Goal: Task Accomplishment & Management: Complete application form

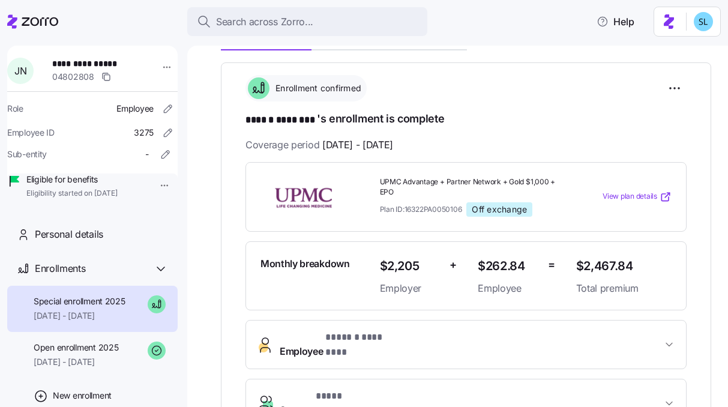
scroll to position [185, 0]
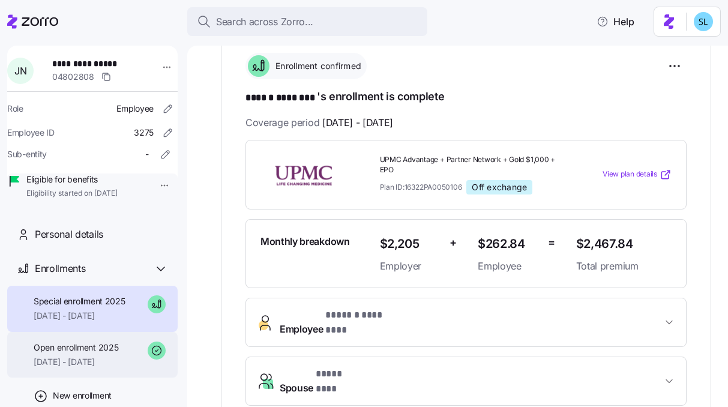
click at [89, 378] on div "Open enrollment 2025 01/01/2025 - 08/31/2025" at bounding box center [92, 355] width 171 height 46
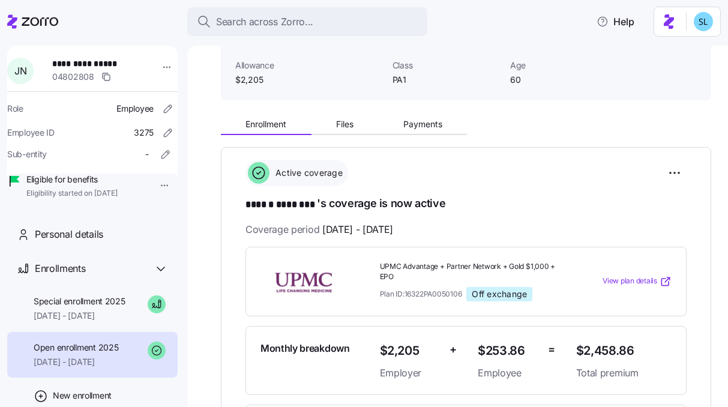
scroll to position [79, 0]
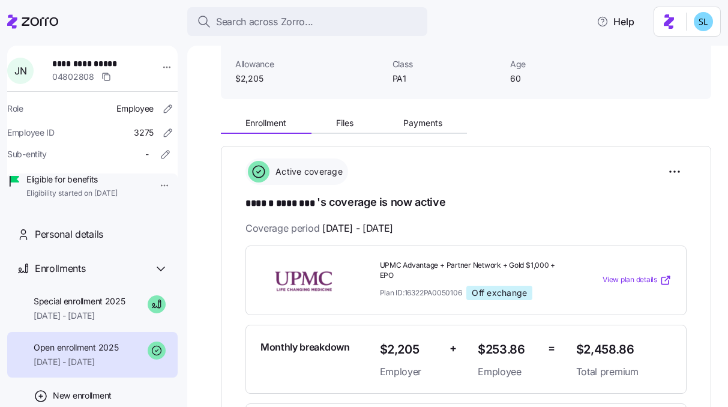
click at [51, 353] on div "Open enrollment 2025 01/01/2025 - 08/31/2025" at bounding box center [92, 355] width 171 height 46
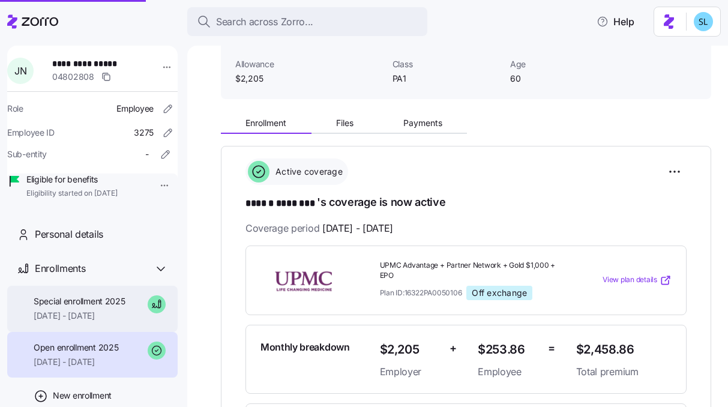
click at [51, 307] on span "Special enrollment 2025" at bounding box center [80, 301] width 92 height 12
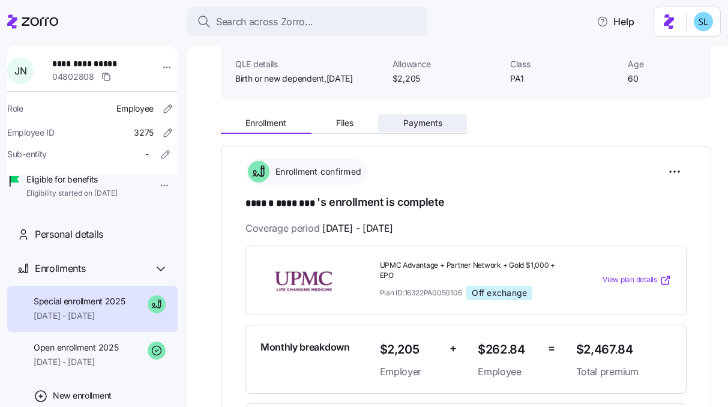
click at [432, 123] on span "Payments" at bounding box center [423, 123] width 39 height 8
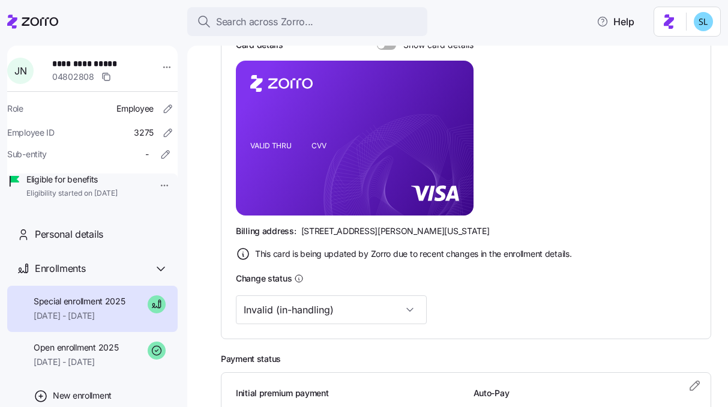
scroll to position [288, 0]
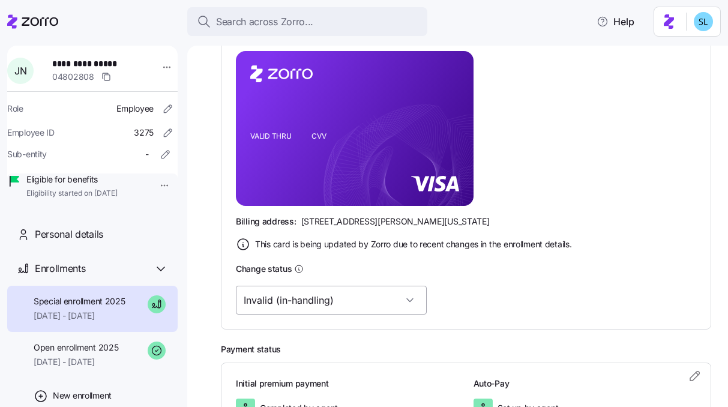
click at [341, 304] on input "Invalid (in-handling)" at bounding box center [331, 300] width 191 height 29
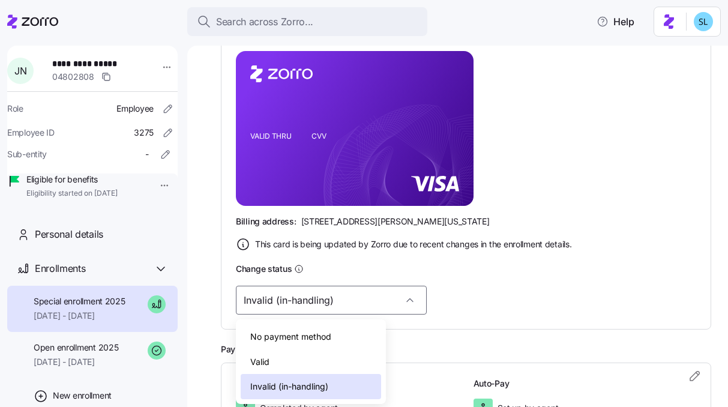
click at [312, 355] on div "Valid" at bounding box center [311, 362] width 141 height 25
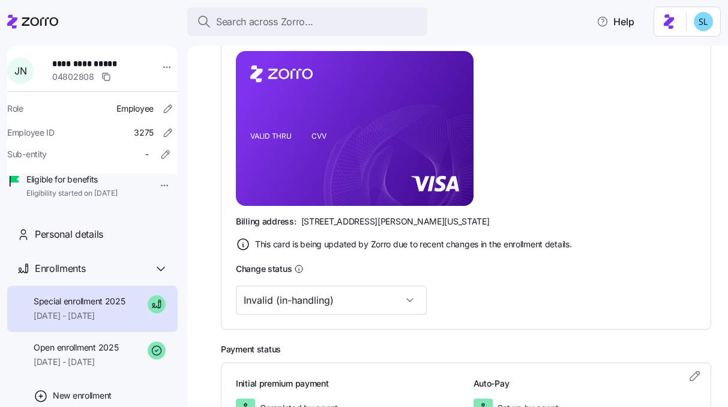
type input "Valid"
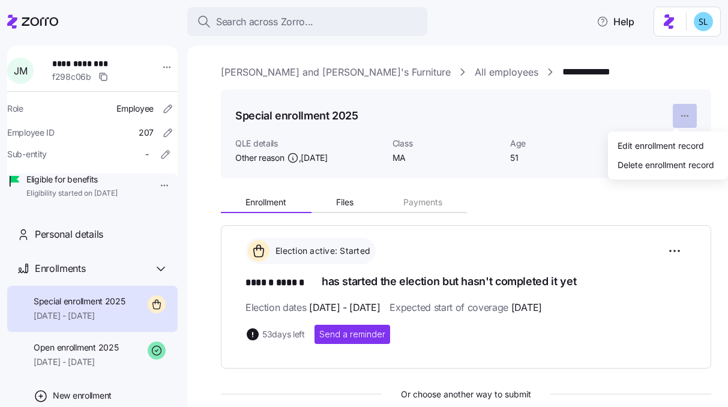
click at [678, 119] on html "**********" at bounding box center [364, 200] width 728 height 400
click at [676, 167] on div "Delete enrollment record" at bounding box center [666, 164] width 97 height 13
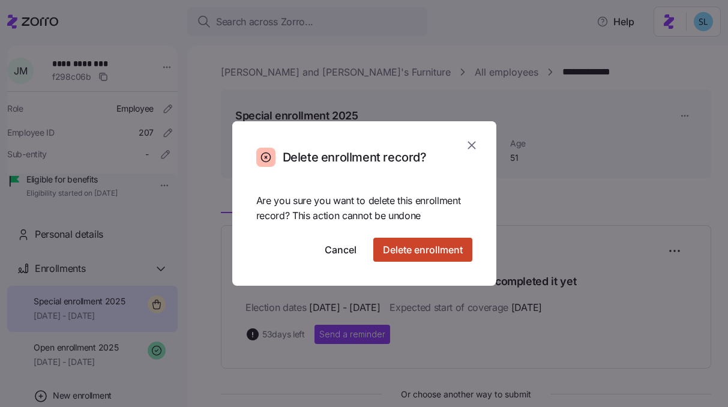
click at [457, 243] on span "Delete enrollment" at bounding box center [423, 250] width 80 height 14
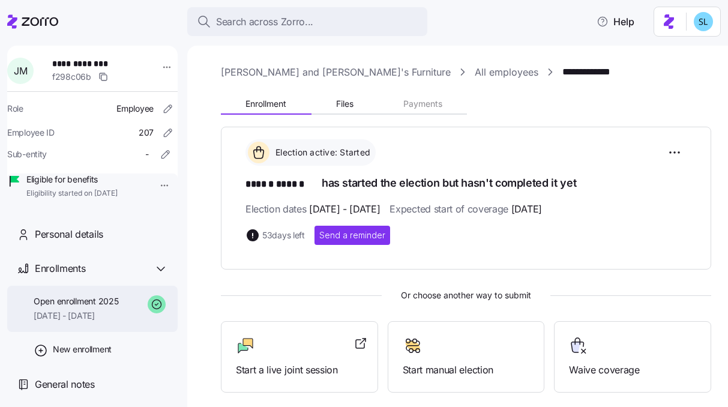
click at [82, 307] on span "Open enrollment 2025" at bounding box center [76, 301] width 85 height 12
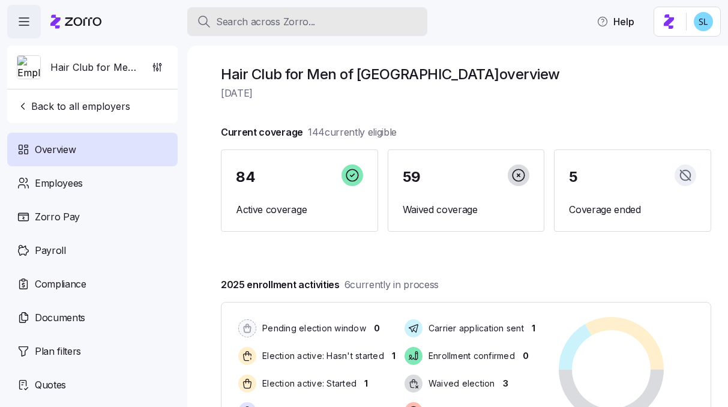
click at [373, 30] on button "Search across Zorro..." at bounding box center [307, 21] width 240 height 29
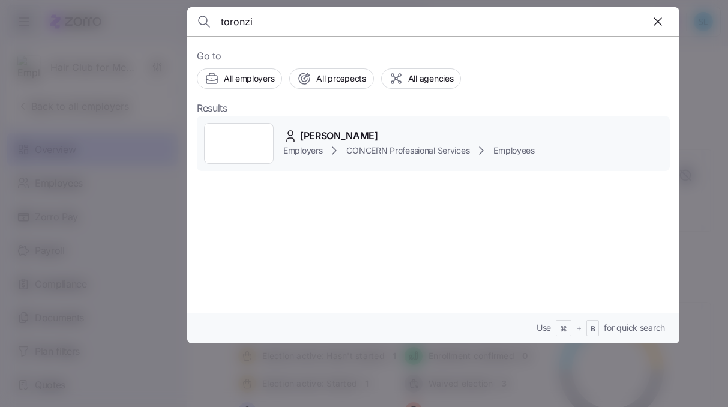
type input "toronzi"
click at [374, 138] on span "[PERSON_NAME]" at bounding box center [339, 136] width 78 height 15
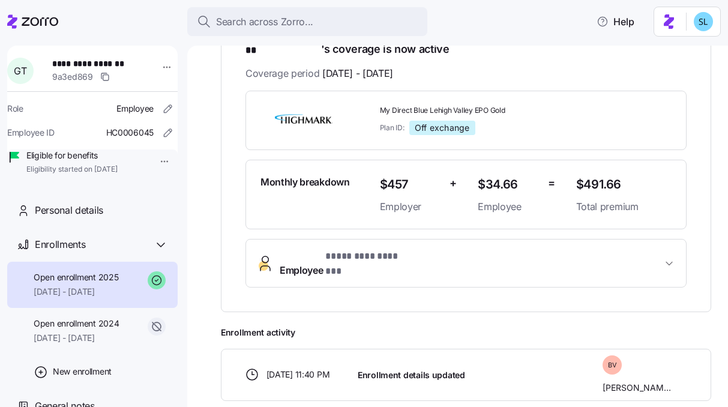
scroll to position [244, 0]
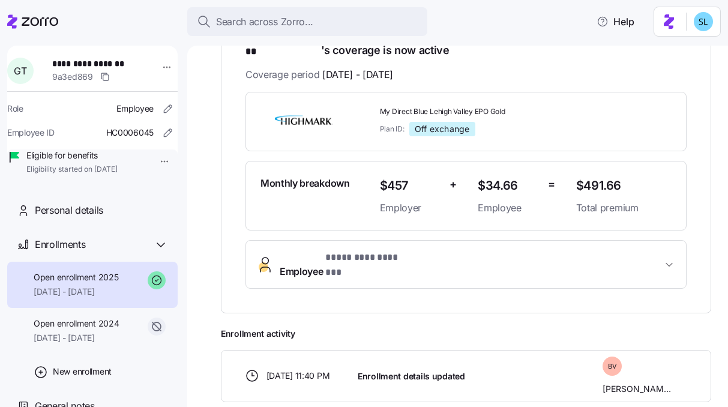
click at [456, 250] on span "Employee * ********* ******* *" at bounding box center [471, 264] width 383 height 29
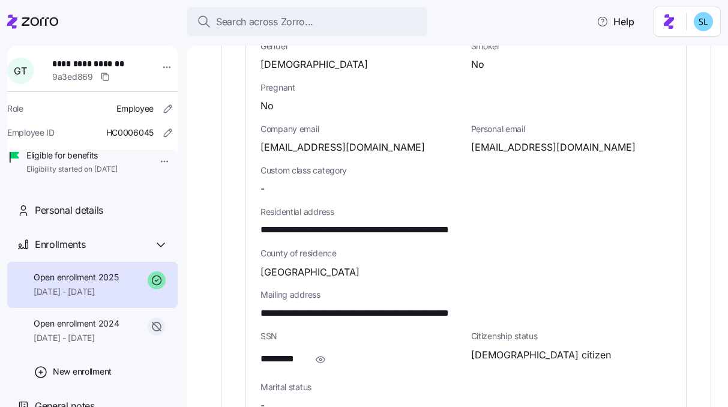
scroll to position [622, 0]
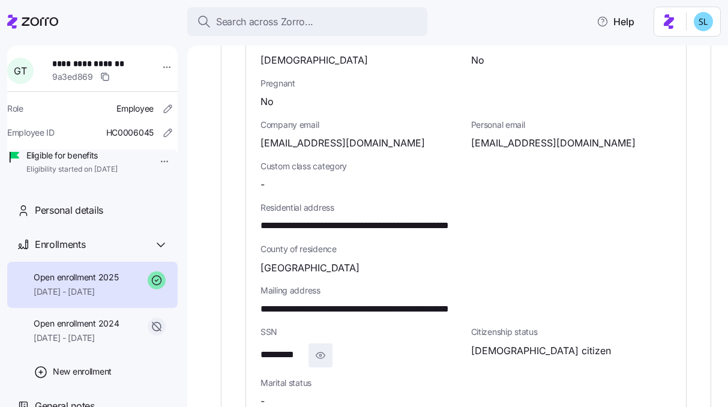
click at [316, 353] on icon "button" at bounding box center [320, 356] width 9 height 6
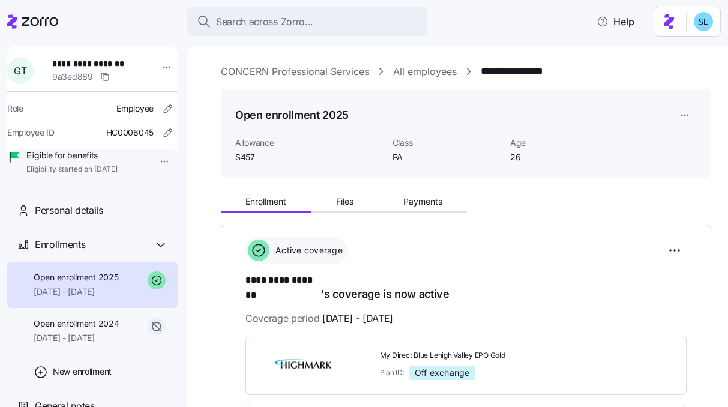
scroll to position [0, 0]
click at [435, 204] on span "Payments" at bounding box center [423, 202] width 39 height 8
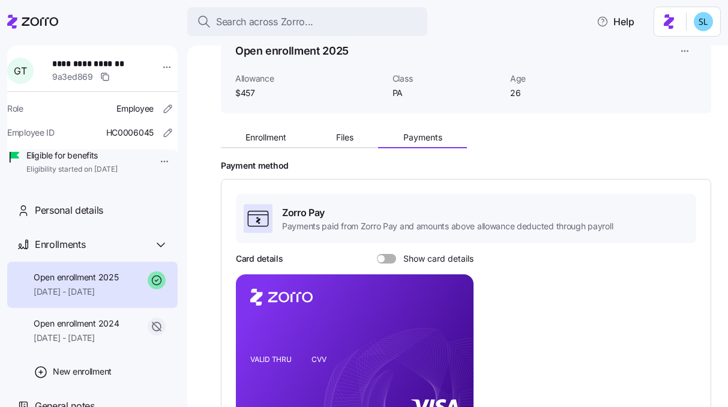
scroll to position [68, 0]
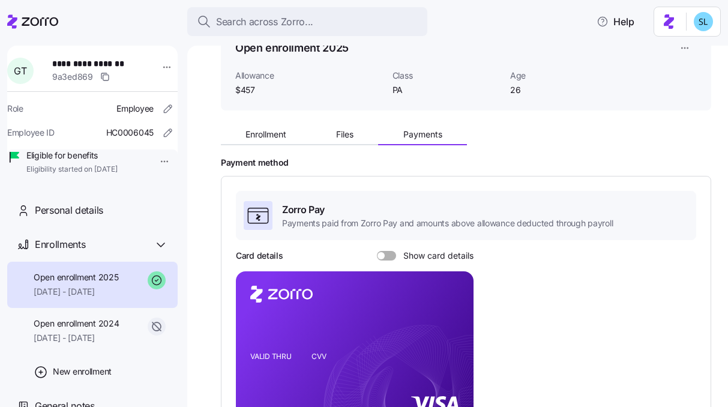
click at [385, 257] on span at bounding box center [391, 256] width 12 height 10
click at [377, 251] on input "Show card details" at bounding box center [377, 251] width 0 height 0
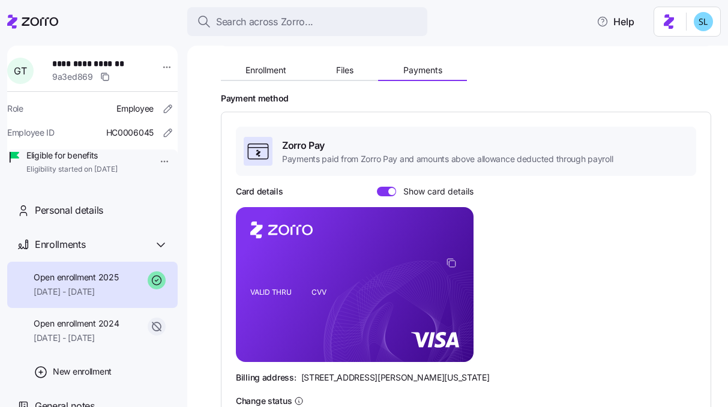
scroll to position [142, 0]
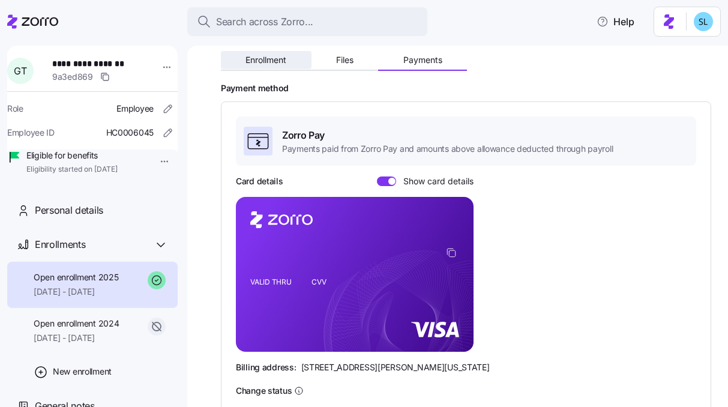
click at [262, 61] on span "Enrollment" at bounding box center [266, 60] width 41 height 8
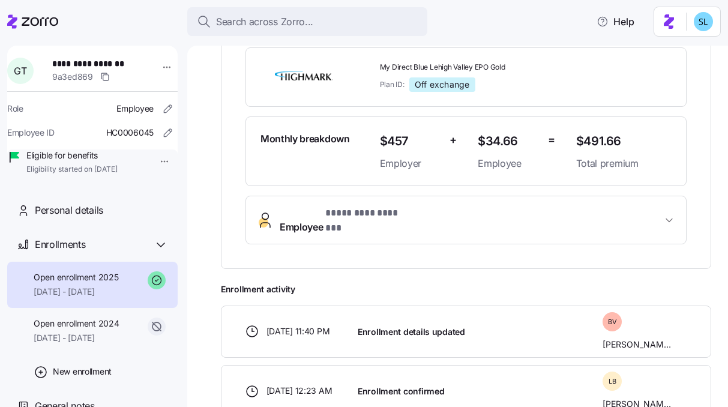
scroll to position [94, 0]
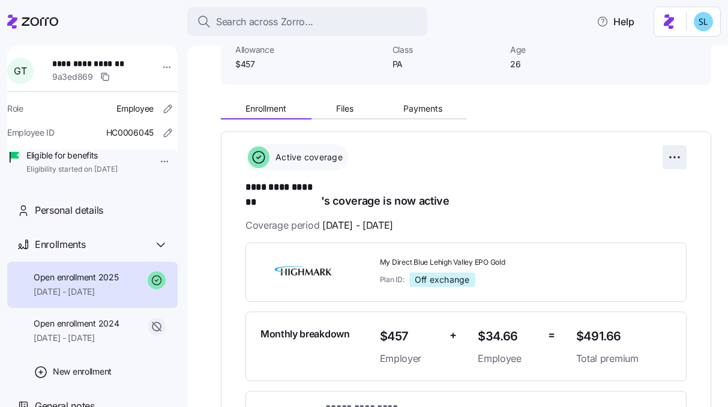
click at [661, 159] on html "**********" at bounding box center [364, 200] width 728 height 400
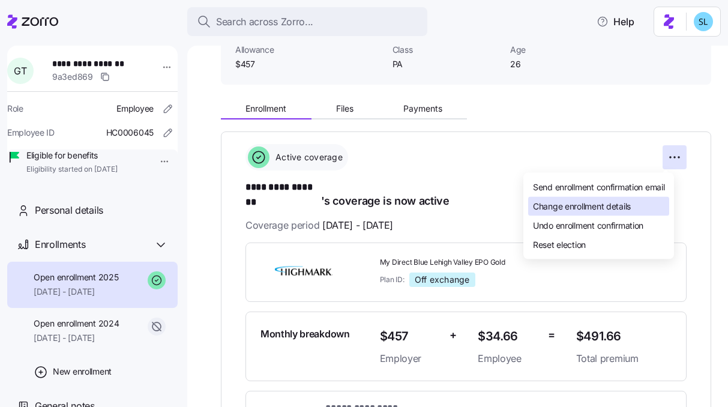
click at [624, 207] on span "Change enrollment details" at bounding box center [582, 206] width 98 height 12
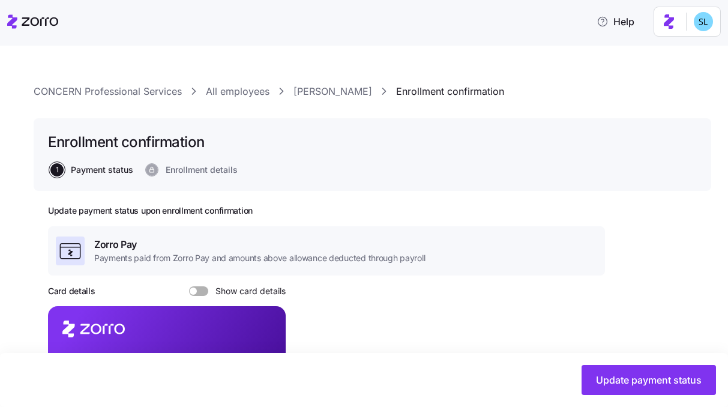
click at [337, 97] on link "Gabrielle Toronzi" at bounding box center [333, 91] width 79 height 15
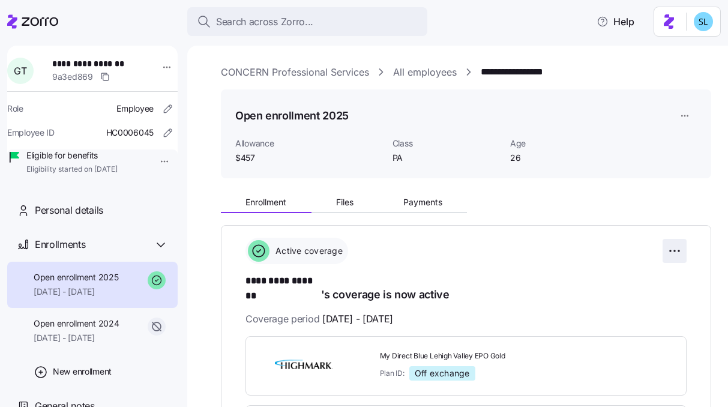
click at [673, 249] on html "**********" at bounding box center [364, 200] width 728 height 400
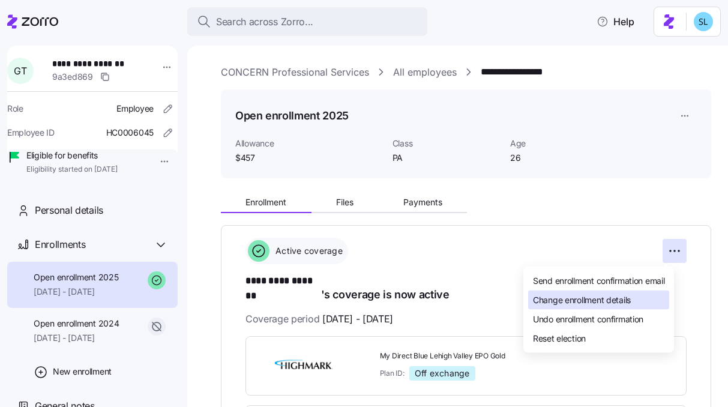
click at [650, 295] on div "Change enrollment details" at bounding box center [598, 300] width 141 height 19
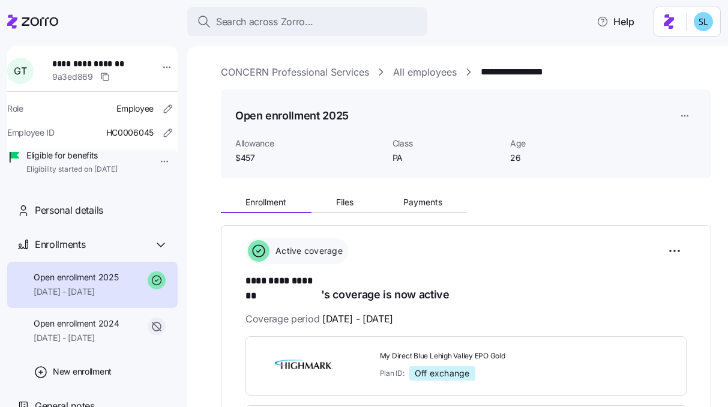
click at [674, 115] on html "**********" at bounding box center [364, 200] width 728 height 400
click at [605, 271] on html "**********" at bounding box center [364, 200] width 728 height 400
click at [659, 246] on html "**********" at bounding box center [364, 200] width 728 height 400
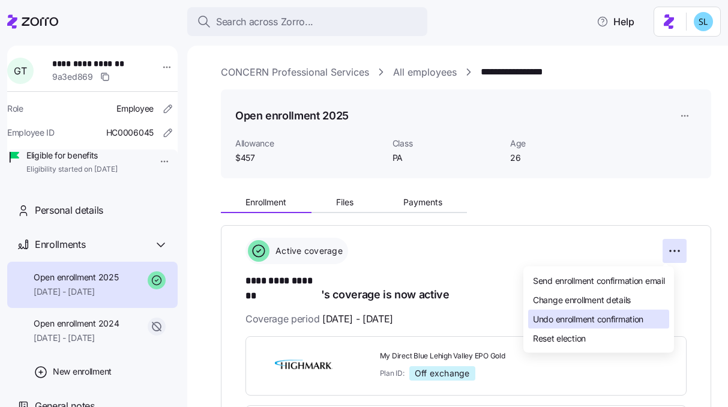
click at [642, 319] on span "Undo enrollment confirmation" at bounding box center [588, 319] width 110 height 12
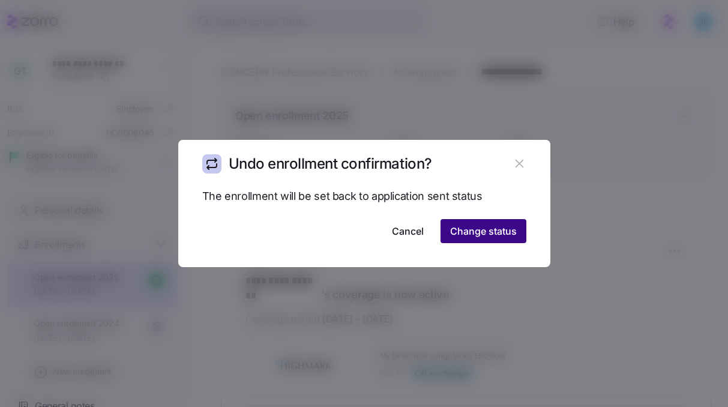
click at [468, 224] on button "Change status" at bounding box center [484, 231] width 86 height 24
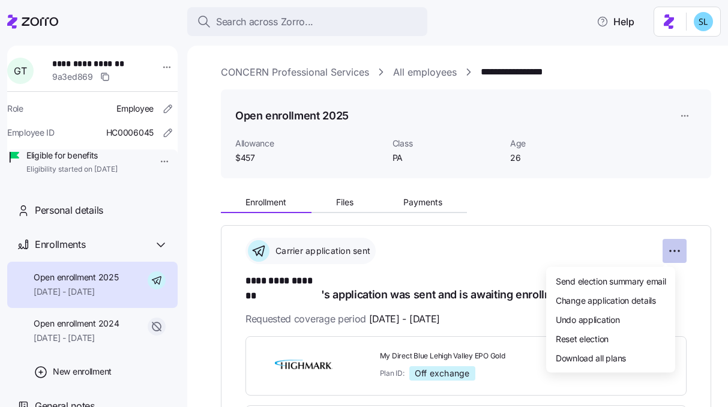
click at [664, 243] on html "**********" at bounding box center [364, 200] width 728 height 400
click at [641, 317] on div "Undo application" at bounding box center [611, 319] width 120 height 19
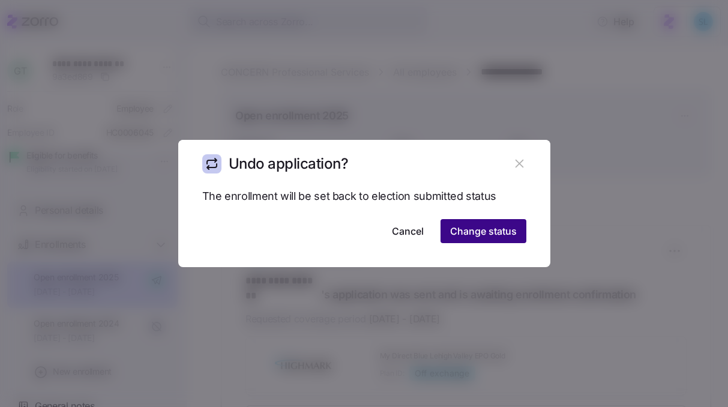
click at [510, 234] on span "Change status" at bounding box center [483, 231] width 67 height 14
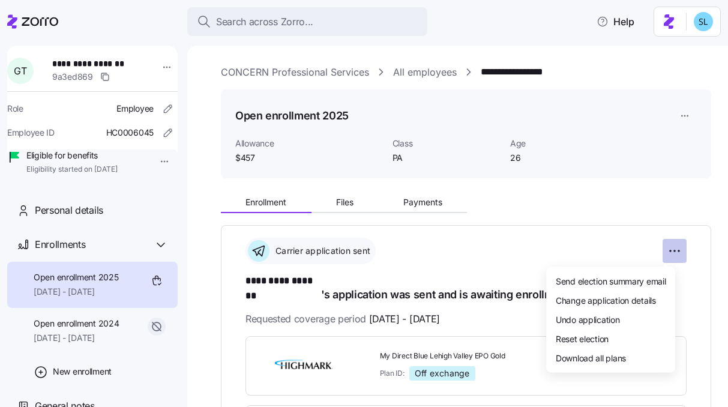
click at [670, 252] on html "**********" at bounding box center [364, 200] width 728 height 400
click at [646, 303] on span "Change application details" at bounding box center [606, 300] width 100 height 12
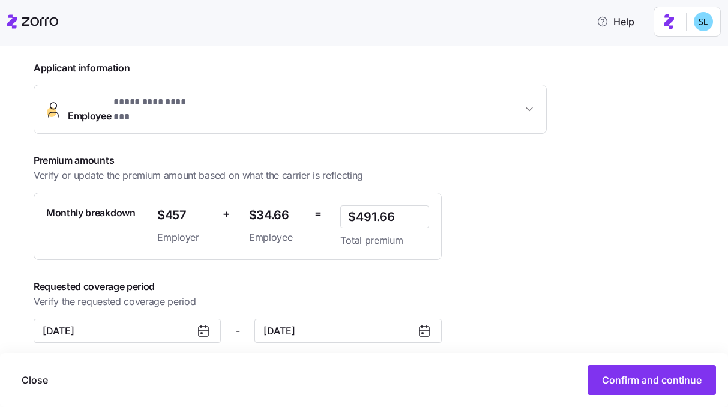
scroll to position [60, 0]
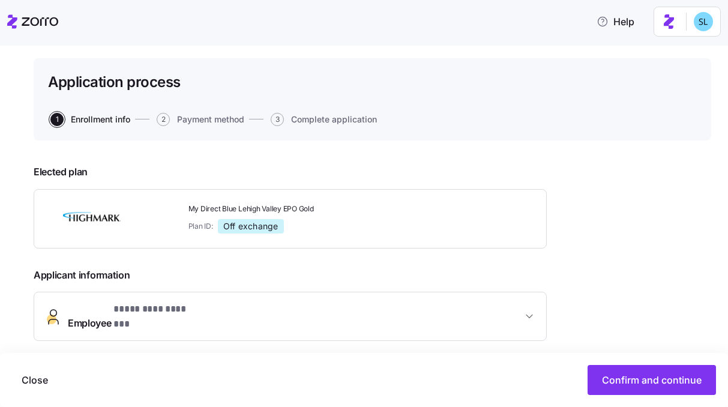
click at [273, 224] on span "Off exchange" at bounding box center [250, 226] width 55 height 11
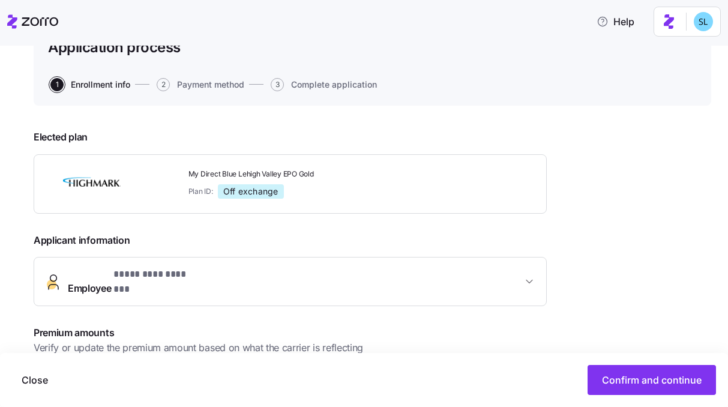
scroll to position [0, 0]
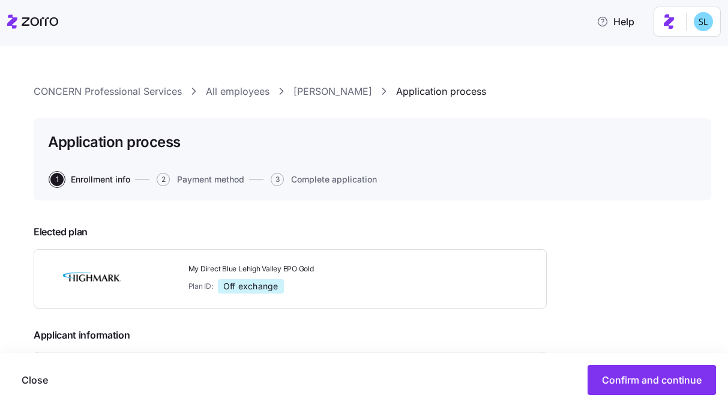
click at [334, 96] on link "Gabrielle Toronzi" at bounding box center [333, 91] width 79 height 15
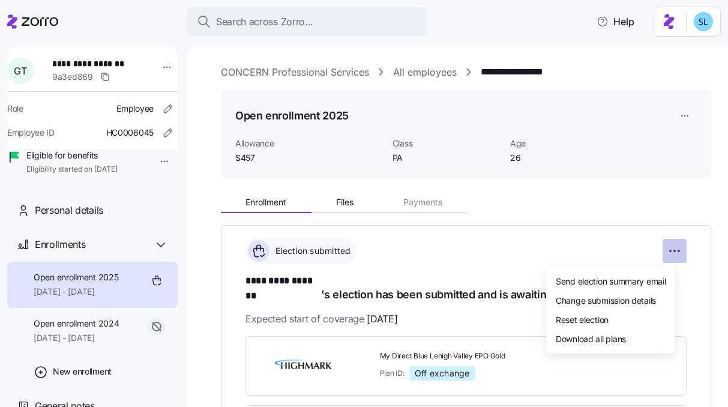
click at [658, 247] on html "**********" at bounding box center [364, 200] width 728 height 400
click at [650, 304] on span "Change submission details" at bounding box center [606, 300] width 100 height 12
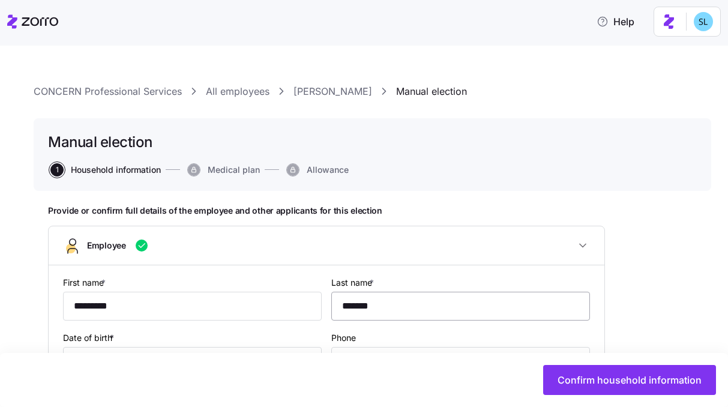
type input "PA"
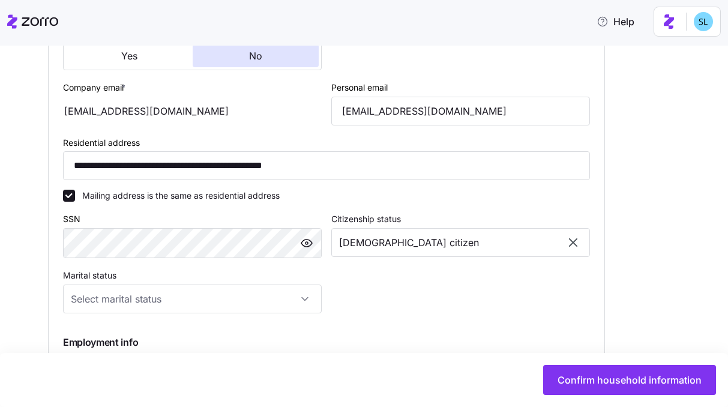
scroll to position [639, 0]
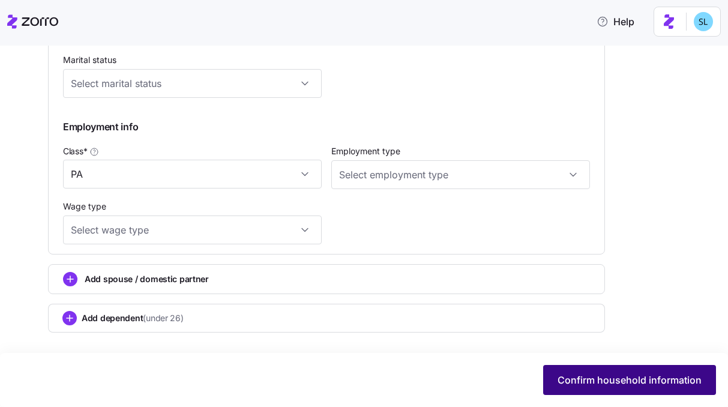
click at [630, 385] on span "Confirm household information" at bounding box center [630, 380] width 144 height 14
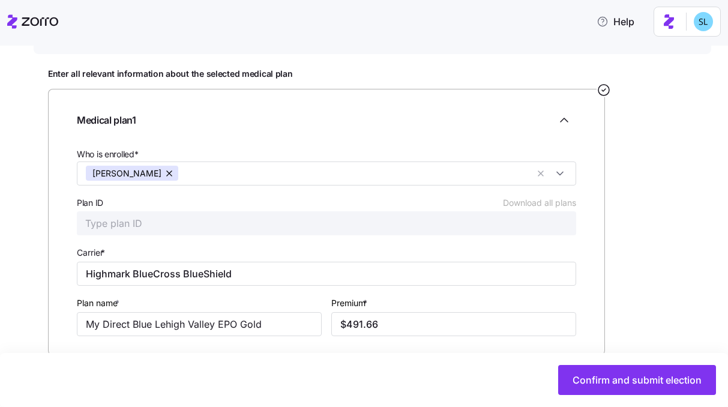
scroll to position [206, 0]
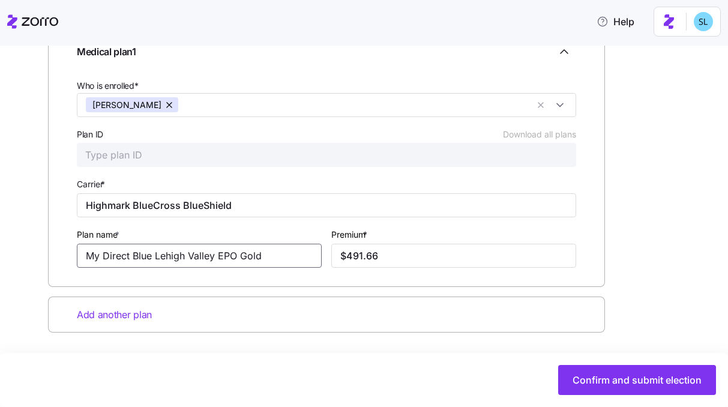
click at [277, 256] on input "My Direct Blue Lehigh Valley EPO Gold" at bounding box center [199, 256] width 245 height 24
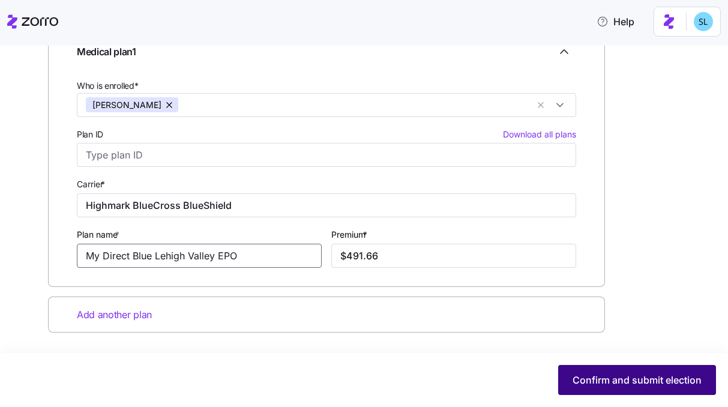
type input "My Direct Blue Lehigh Valley EPO"
click at [611, 389] on button "Confirm and submit election" at bounding box center [637, 380] width 158 height 30
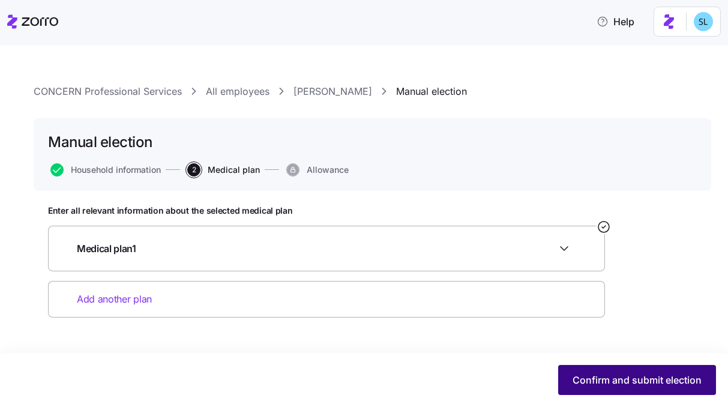
scroll to position [0, 0]
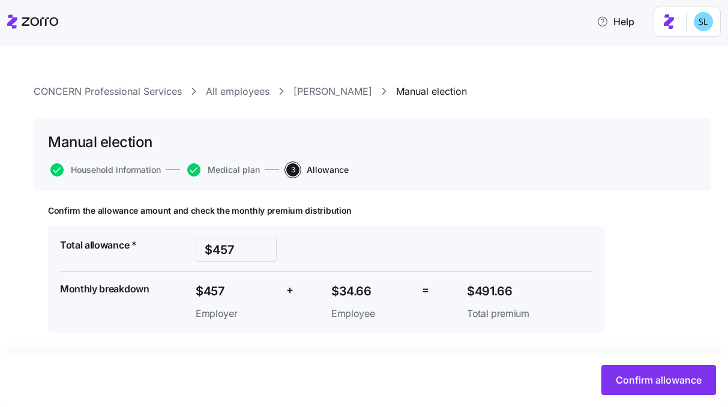
scroll to position [1, 0]
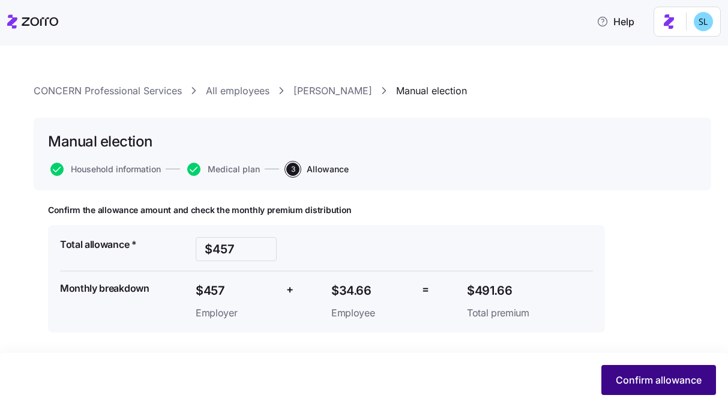
click at [653, 382] on span "Confirm allowance" at bounding box center [659, 380] width 86 height 14
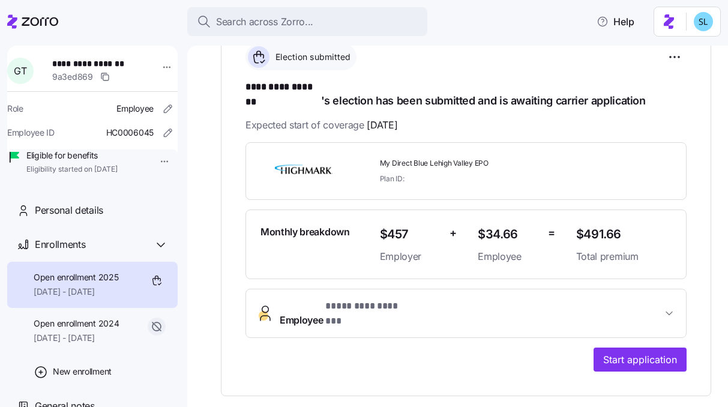
scroll to position [272, 0]
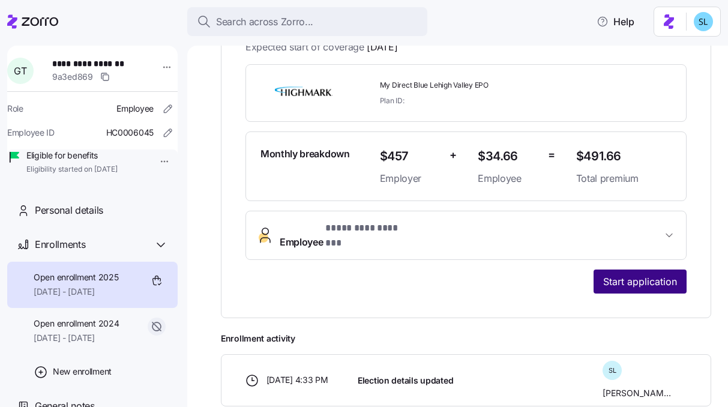
click at [604, 274] on span "Start application" at bounding box center [641, 281] width 74 height 14
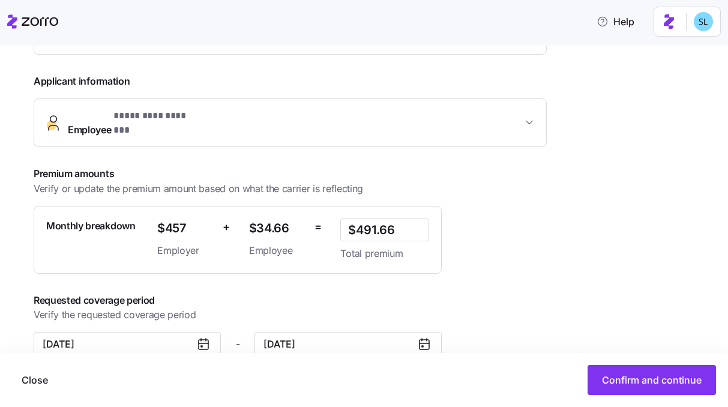
scroll to position [265, 0]
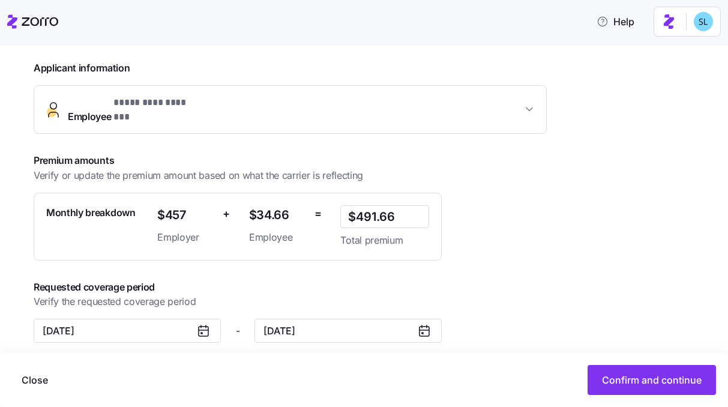
click at [426, 324] on icon at bounding box center [424, 331] width 14 height 14
click at [328, 319] on button "12/31/2025" at bounding box center [348, 331] width 187 height 24
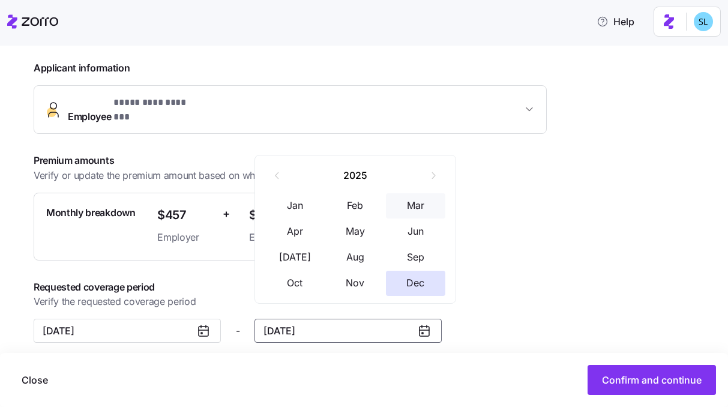
click at [407, 216] on button "Mar" at bounding box center [416, 205] width 60 height 25
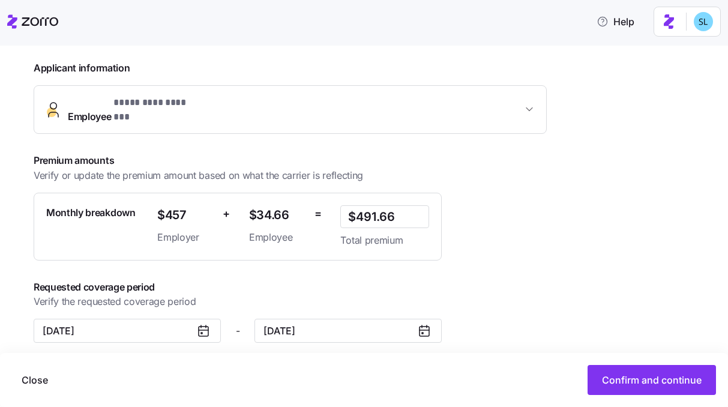
click at [418, 324] on icon at bounding box center [424, 331] width 14 height 14
click at [427, 325] on icon at bounding box center [427, 326] width 0 height 2
click at [426, 324] on icon at bounding box center [424, 331] width 14 height 14
click at [375, 319] on button "03/31/2025" at bounding box center [348, 331] width 187 height 24
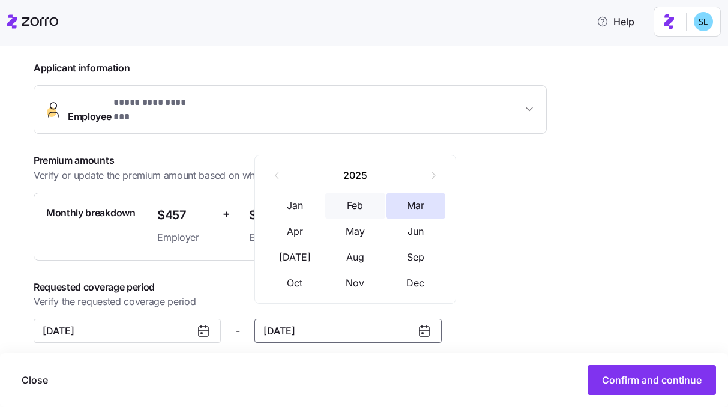
click at [354, 211] on button "Feb" at bounding box center [355, 205] width 60 height 25
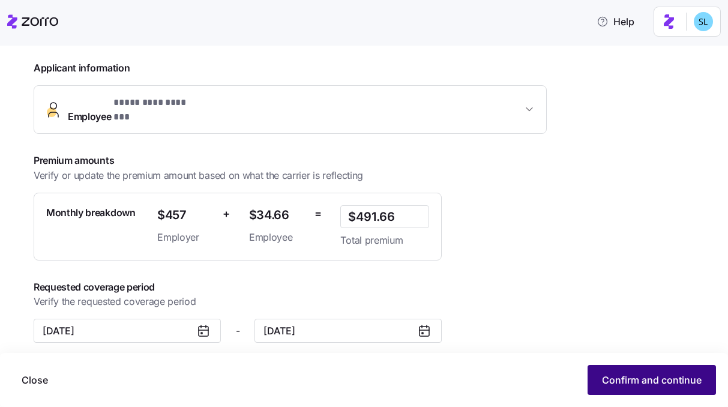
click at [638, 383] on span "Confirm and continue" at bounding box center [652, 380] width 100 height 14
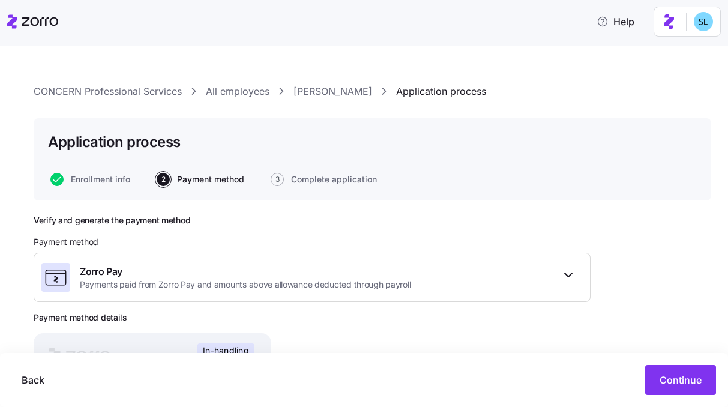
scroll to position [189, 0]
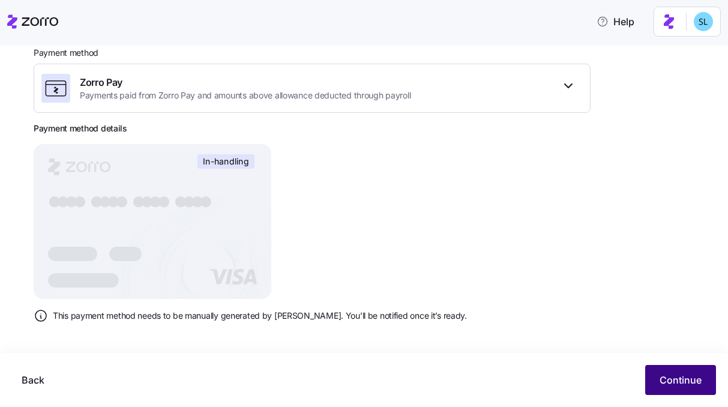
click at [668, 383] on span "Continue" at bounding box center [681, 380] width 42 height 14
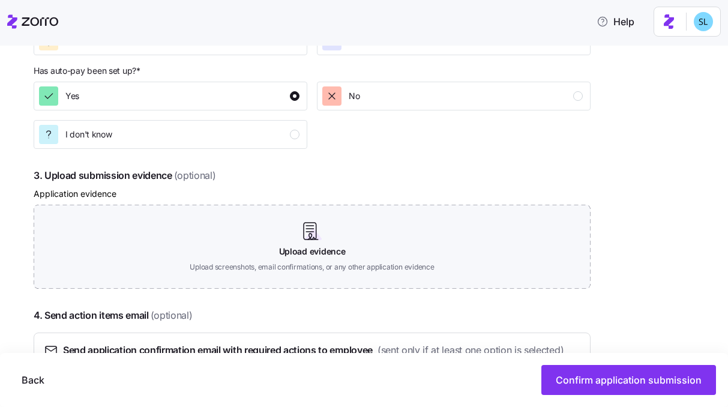
scroll to position [722, 0]
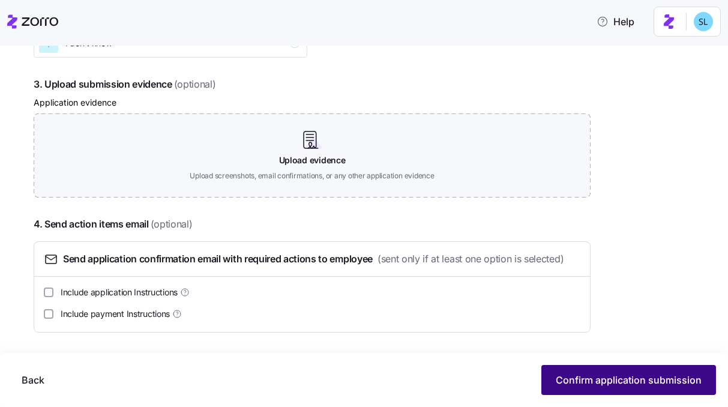
click at [647, 378] on span "Confirm application submission" at bounding box center [629, 380] width 146 height 14
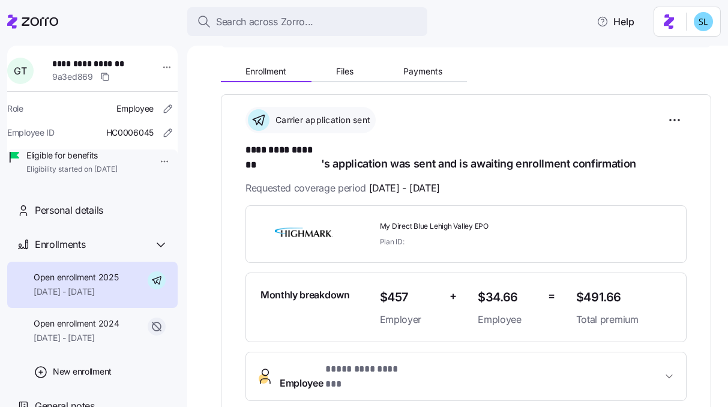
scroll to position [270, 0]
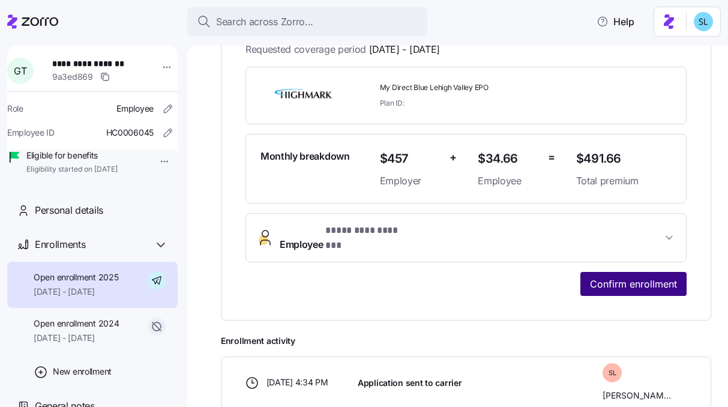
click at [621, 277] on span "Confirm enrollment" at bounding box center [633, 284] width 87 height 14
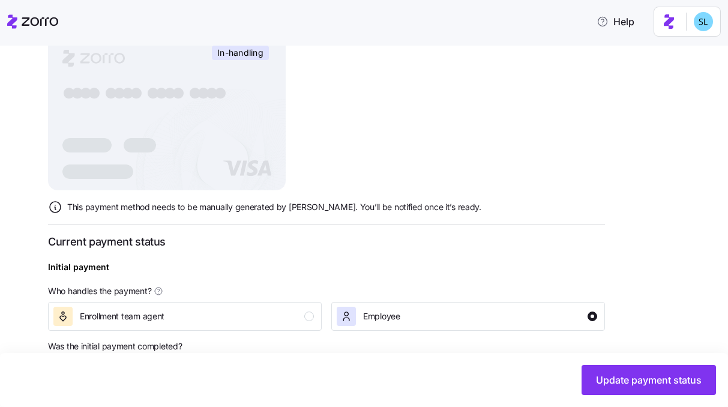
scroll to position [563, 0]
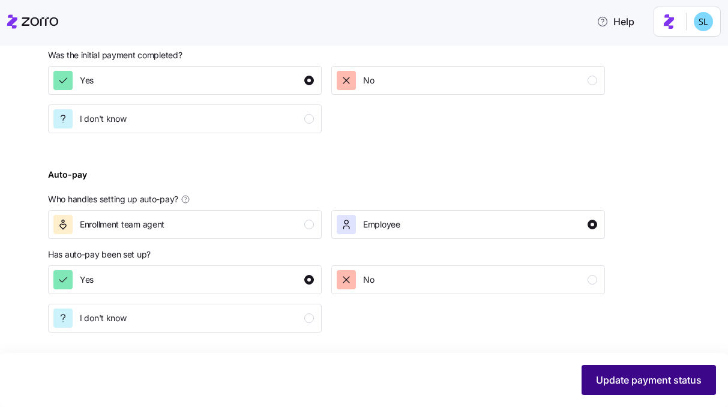
click at [629, 380] on span "Update payment status" at bounding box center [649, 380] width 106 height 14
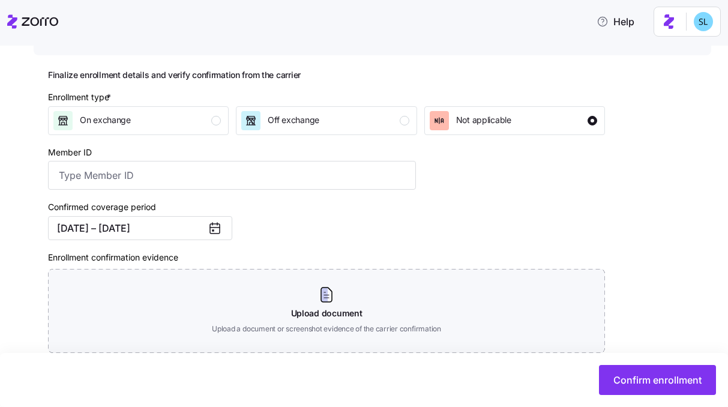
scroll to position [218, 0]
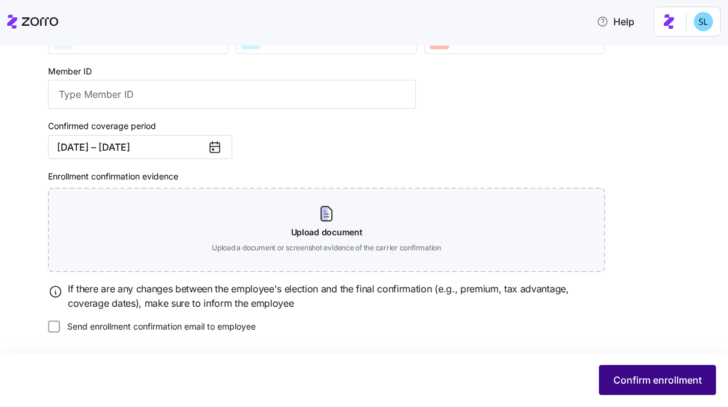
click at [646, 381] on span "Confirm enrollment" at bounding box center [658, 380] width 88 height 14
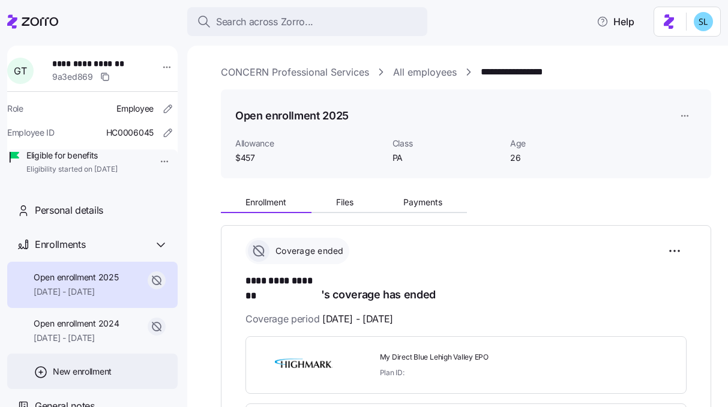
click at [94, 378] on span "New enrollment" at bounding box center [82, 372] width 59 height 12
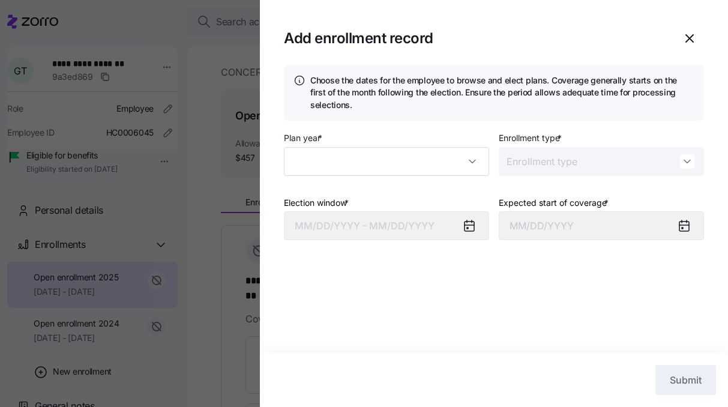
type input "2025"
type input "Special"
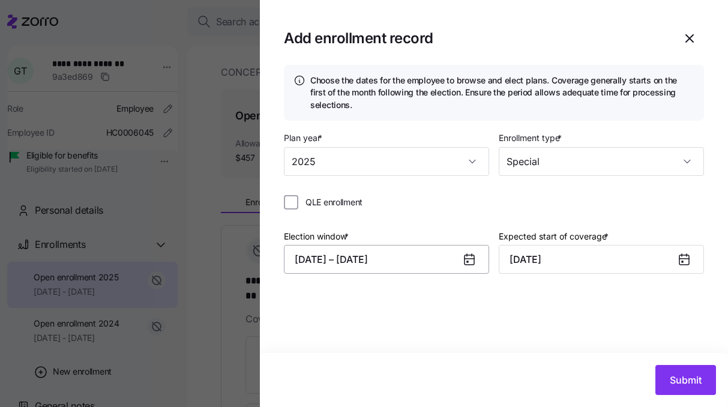
click at [443, 261] on button "08/29/2025 – 09/20/2025" at bounding box center [386, 259] width 205 height 29
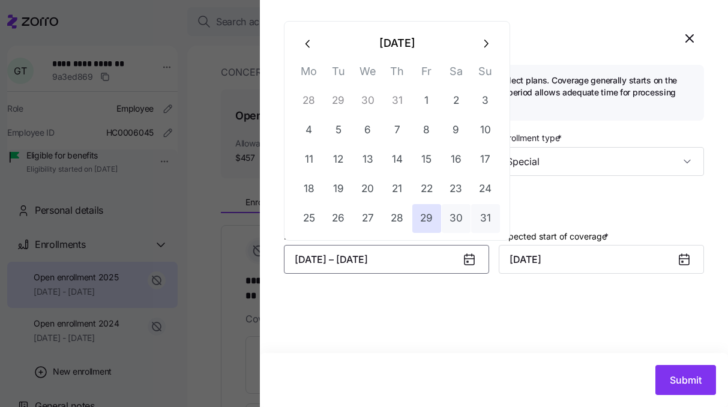
click at [311, 41] on icon "button" at bounding box center [308, 43] width 13 height 13
click at [310, 44] on icon "button" at bounding box center [308, 43] width 13 height 13
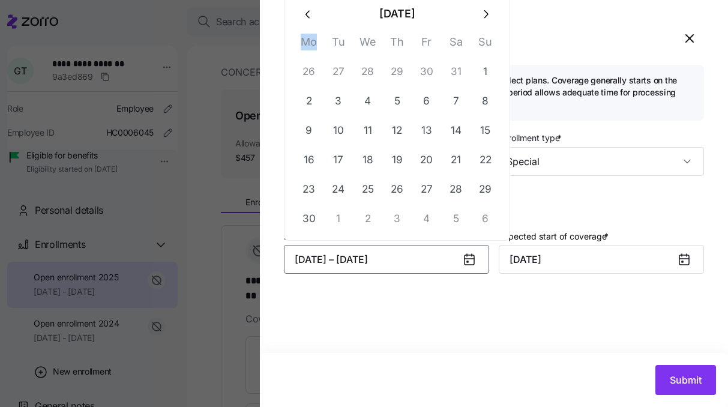
click at [310, 44] on th "Mo" at bounding box center [308, 44] width 29 height 23
click at [308, 16] on icon "button" at bounding box center [308, 14] width 13 height 13
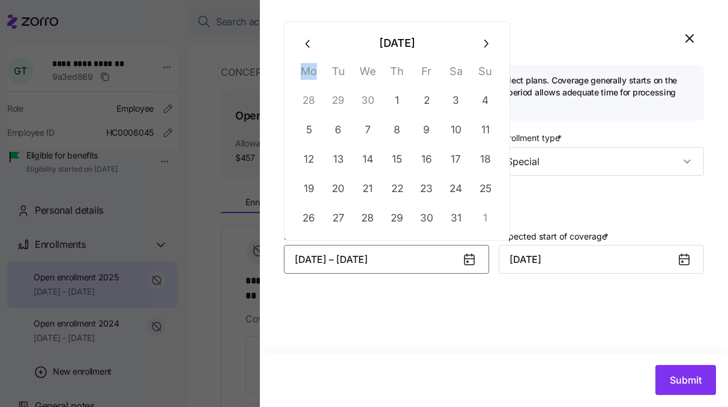
click at [308, 37] on icon "button" at bounding box center [308, 43] width 13 height 13
click at [307, 41] on icon "button" at bounding box center [308, 44] width 4 height 8
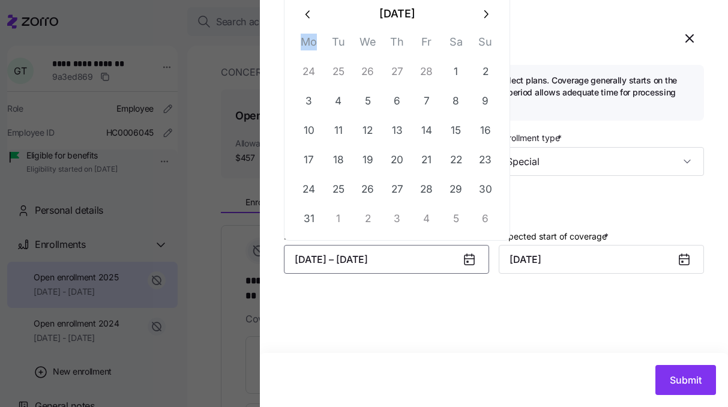
click at [308, 21] on button "button" at bounding box center [308, 13] width 29 height 29
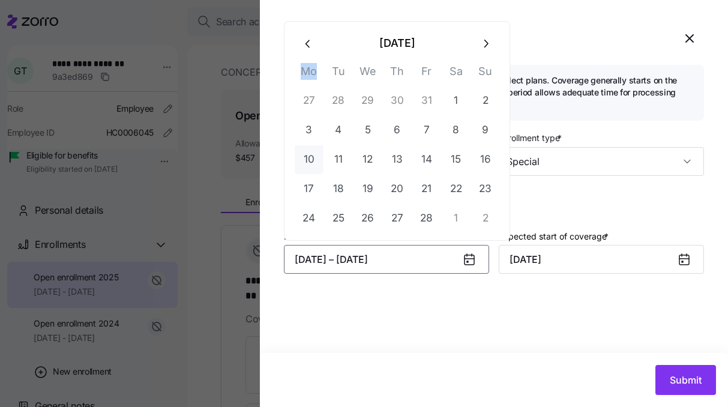
click at [301, 162] on button "10" at bounding box center [309, 159] width 29 height 29
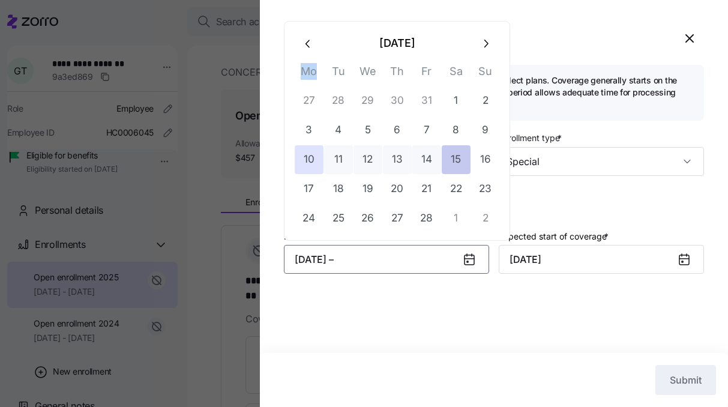
click at [453, 166] on button "15" at bounding box center [456, 159] width 29 height 29
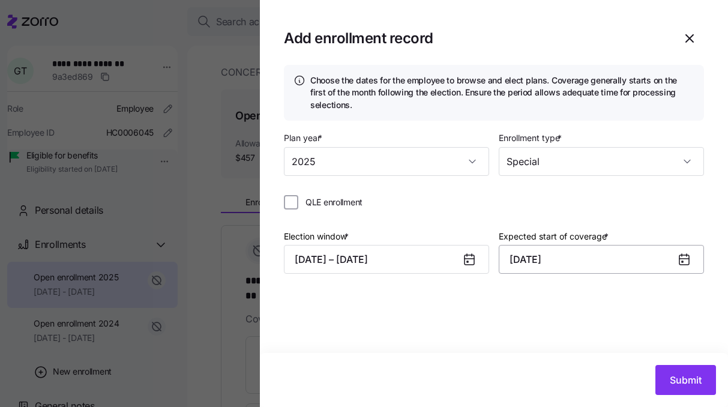
click at [563, 261] on input "October 1, 2025" at bounding box center [601, 259] width 205 height 29
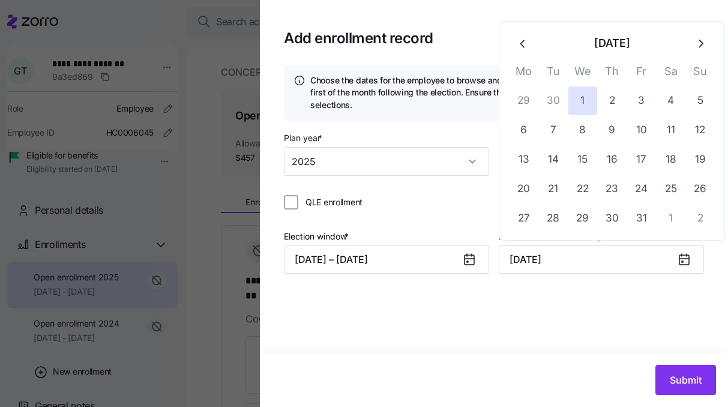
click at [525, 37] on icon "button" at bounding box center [523, 43] width 13 height 13
click at [524, 43] on icon "button" at bounding box center [523, 43] width 13 height 13
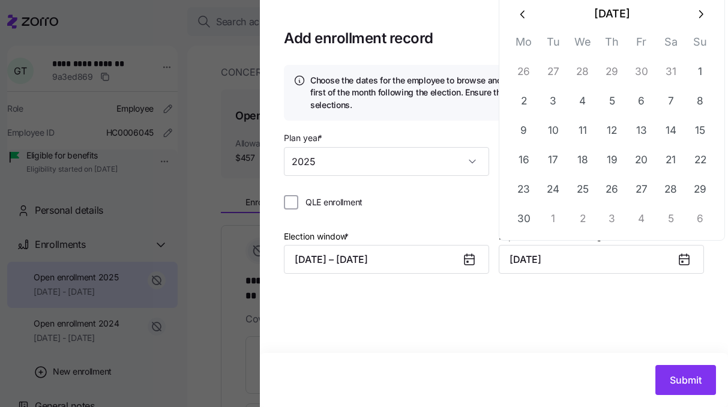
click at [517, 13] on icon "button" at bounding box center [523, 14] width 13 height 13
click at [525, 43] on icon "button" at bounding box center [523, 43] width 13 height 13
click at [525, 44] on icon "button" at bounding box center [523, 43] width 13 height 13
click at [670, 68] on button "1" at bounding box center [671, 71] width 29 height 29
type input "March 1, 2025"
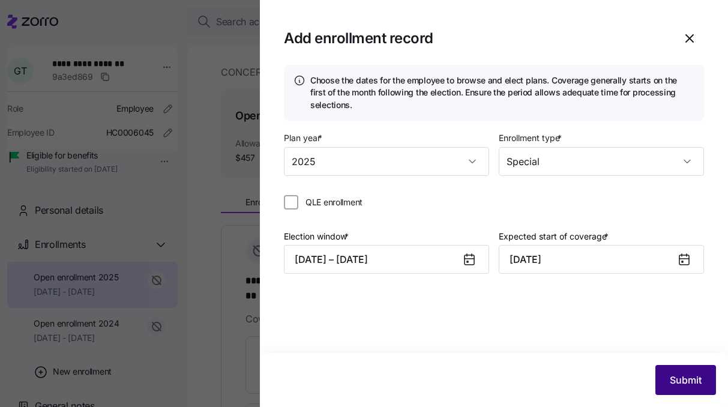
click at [685, 382] on span "Submit" at bounding box center [686, 380] width 32 height 14
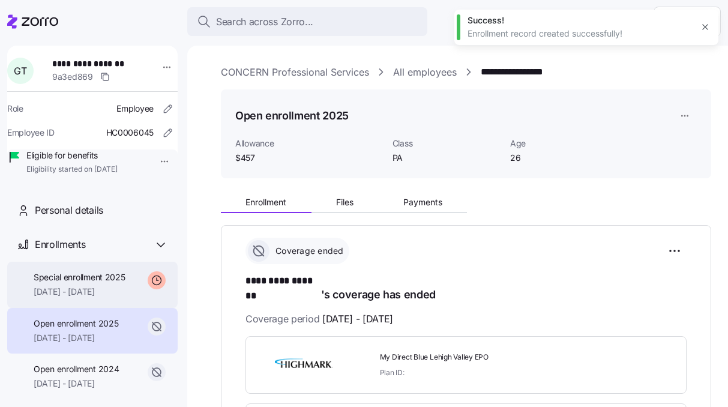
click at [84, 298] on span "03/01/2025 - 12/31/2025" at bounding box center [80, 292] width 92 height 12
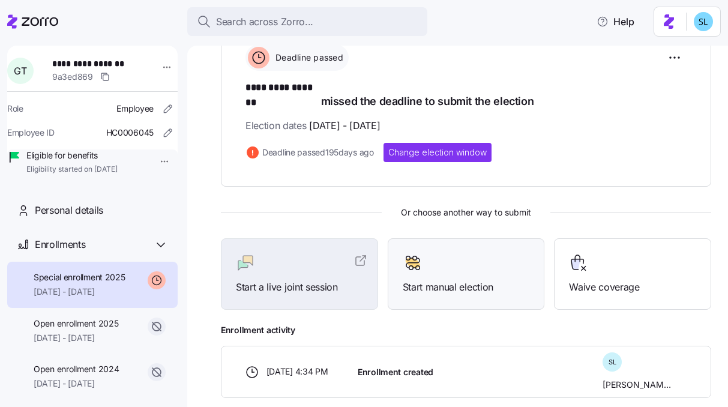
scroll to position [199, 0]
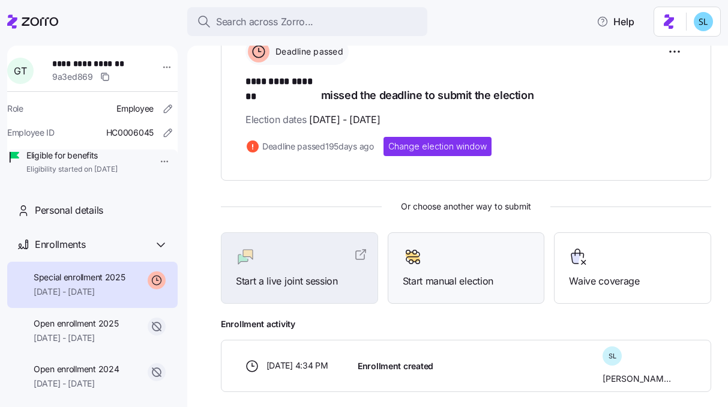
click at [415, 274] on span "Start manual election" at bounding box center [466, 281] width 127 height 15
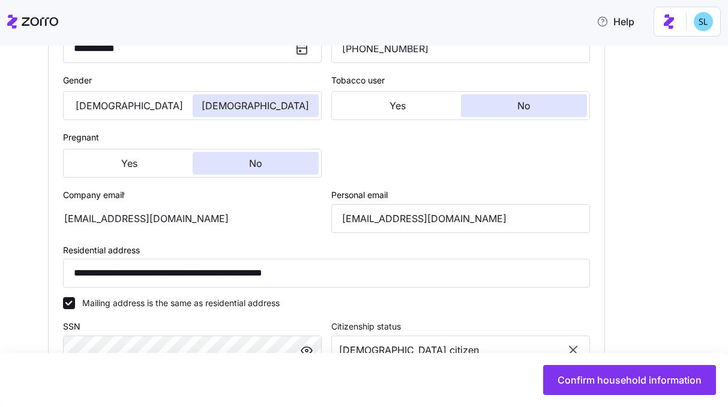
scroll to position [450, 0]
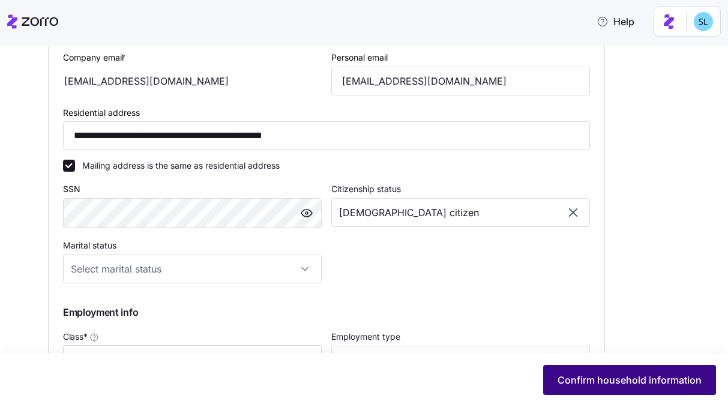
click at [592, 374] on span "Confirm household information" at bounding box center [630, 380] width 144 height 14
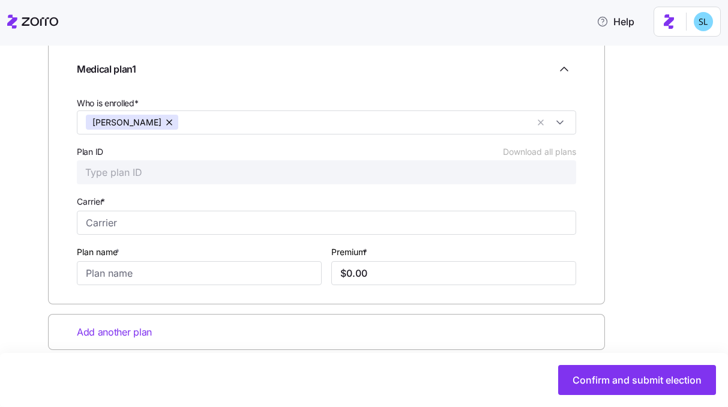
scroll to position [198, 0]
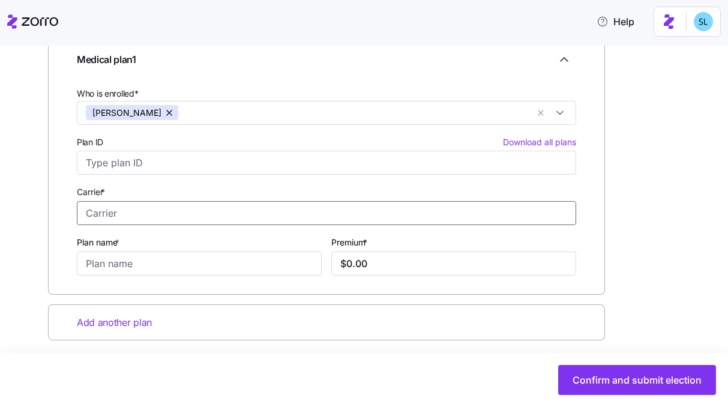
click at [248, 208] on input "Carrier *" at bounding box center [327, 213] width 500 height 24
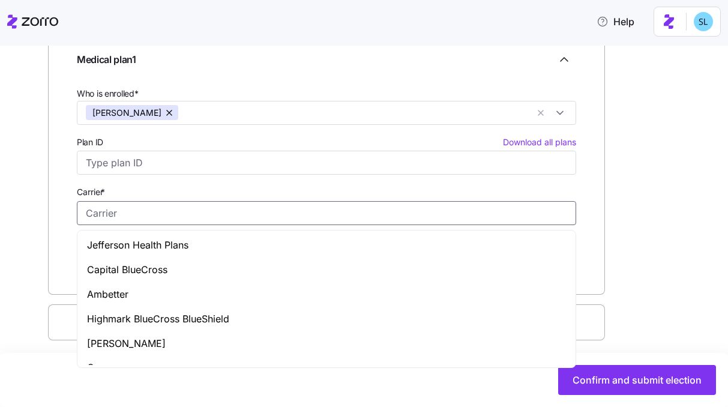
paste input "My Direct Blue Lehigh Valley EPO"
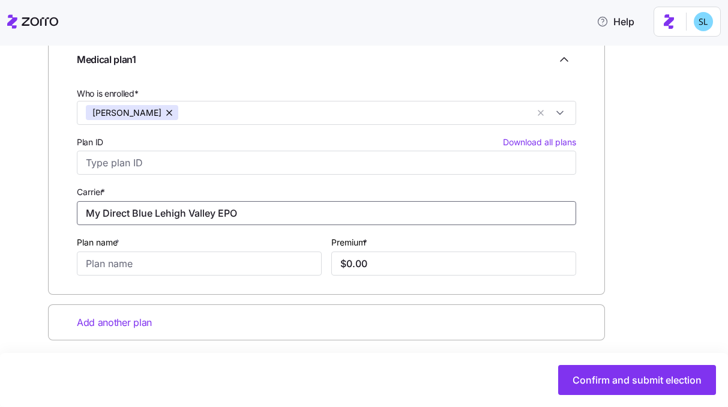
drag, startPoint x: 244, startPoint y: 210, endPoint x: 72, endPoint y: 207, distance: 172.4
click at [72, 207] on div "Medical plan 1 Who is enrolled* Gabrielle Toronzi Plan ID Download all plans Ca…" at bounding box center [326, 161] width 557 height 266
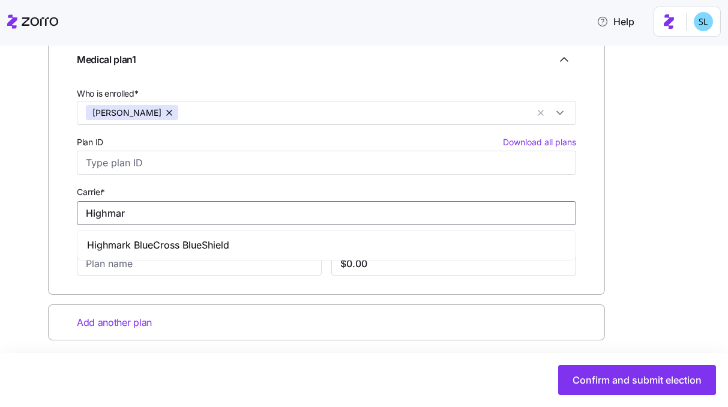
click at [127, 241] on span "Highmark BlueCross BlueShield" at bounding box center [158, 245] width 142 height 15
type input "Highmark BlueCross BlueShield"
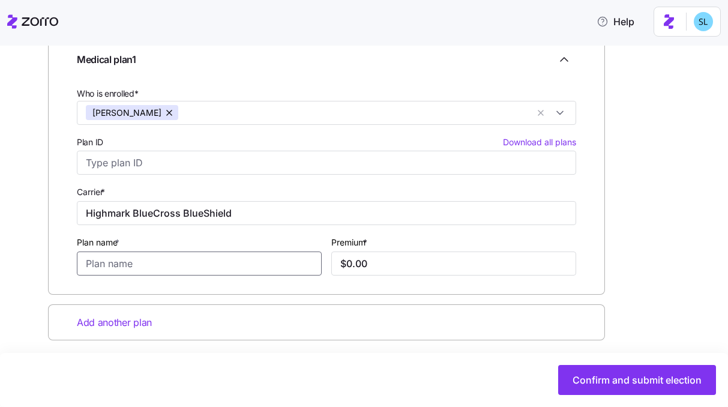
click at [124, 258] on input "Plan name *" at bounding box center [199, 264] width 245 height 24
paste input "My Direct Blue Lehigh Valley EPO"
type input "My Direct Blue Lehigh Valley EPO"
click at [420, 263] on input "$0.00" at bounding box center [453, 264] width 245 height 24
paste input "text"
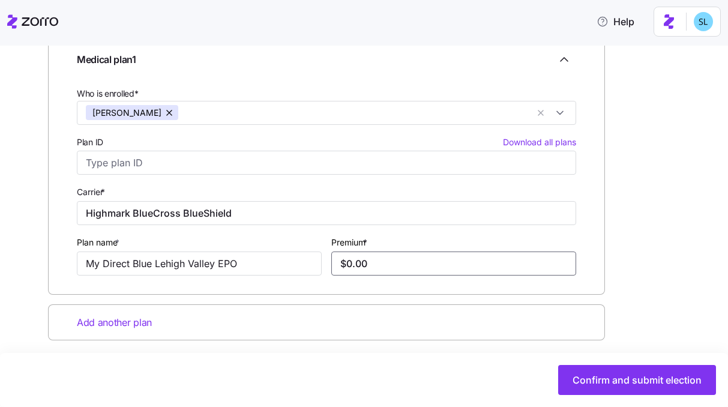
click at [360, 260] on input "$0.00" at bounding box center [453, 264] width 245 height 24
paste input "453.47"
type input "$453.47"
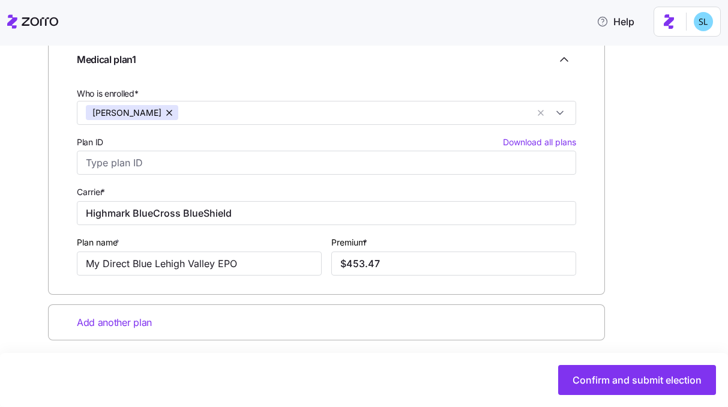
click at [389, 368] on div "Confirm and submit election" at bounding box center [364, 380] width 704 height 30
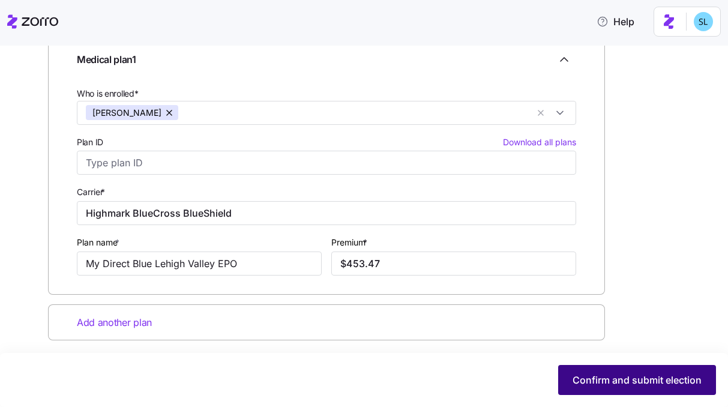
click at [661, 371] on button "Confirm and submit election" at bounding box center [637, 380] width 158 height 30
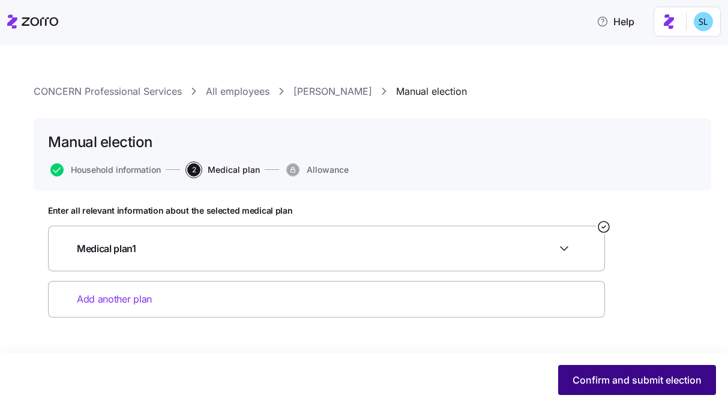
scroll to position [0, 0]
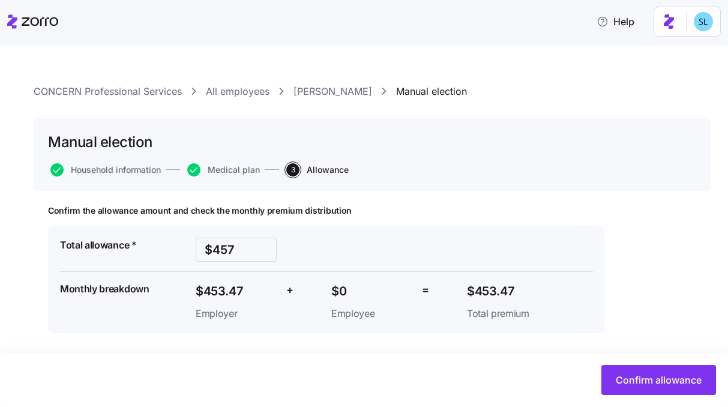
scroll to position [1, 0]
click at [240, 169] on span "Medical plan" at bounding box center [234, 169] width 52 height 8
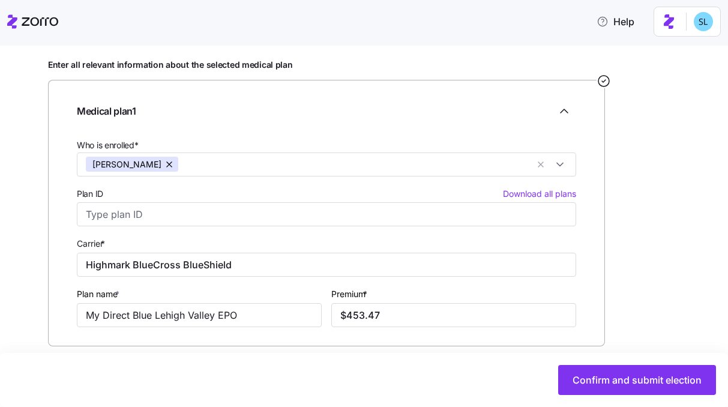
scroll to position [206, 0]
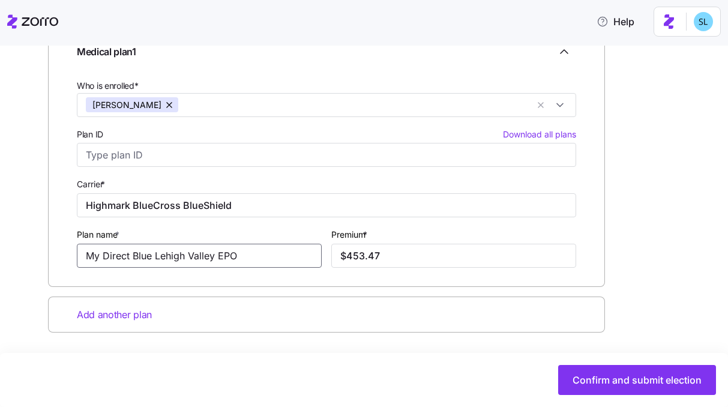
click at [272, 256] on input "My Direct Blue Lehigh Valley EPO" at bounding box center [199, 256] width 245 height 24
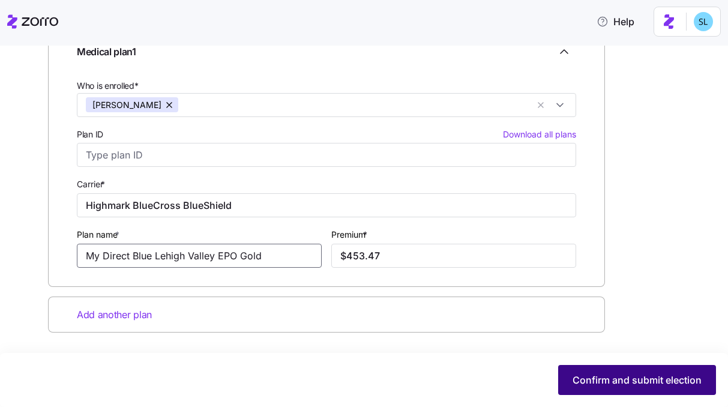
type input "My Direct Blue Lehigh Valley EPO Gold"
click at [584, 368] on button "Confirm and submit election" at bounding box center [637, 380] width 158 height 30
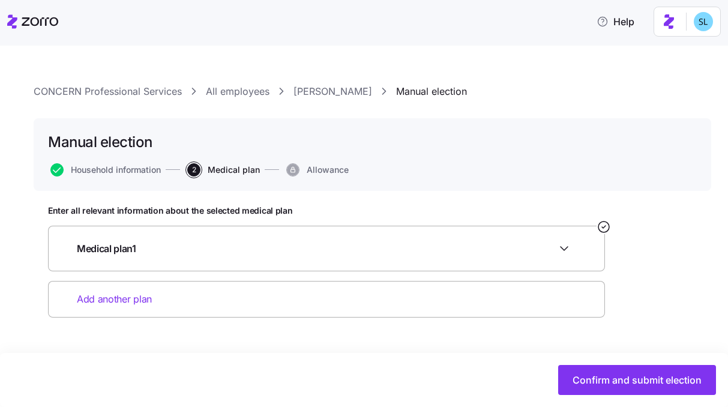
scroll to position [0, 0]
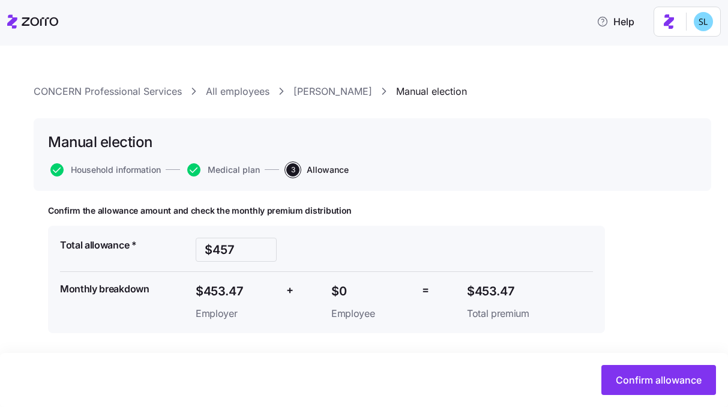
scroll to position [1, 0]
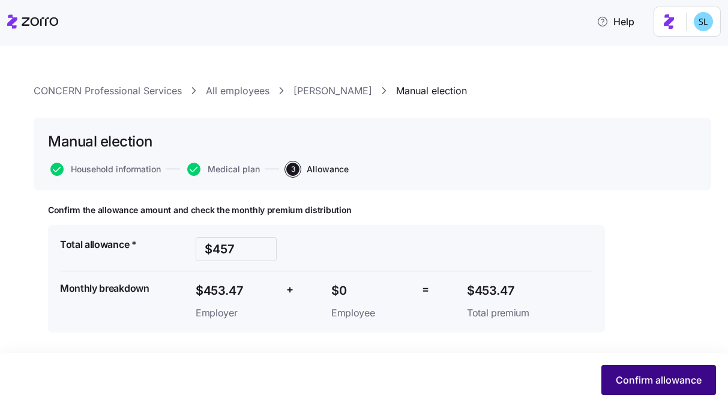
click at [668, 373] on button "Confirm allowance" at bounding box center [659, 380] width 115 height 30
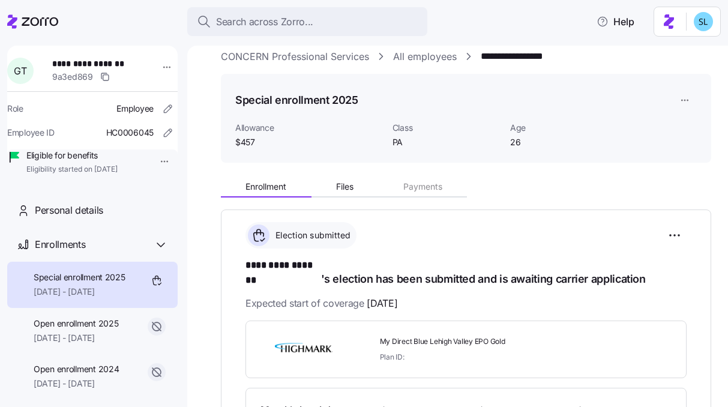
scroll to position [169, 0]
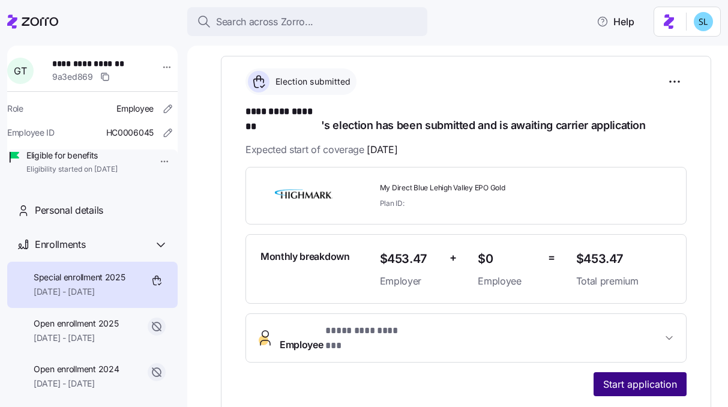
click at [625, 377] on span "Start application" at bounding box center [641, 384] width 74 height 14
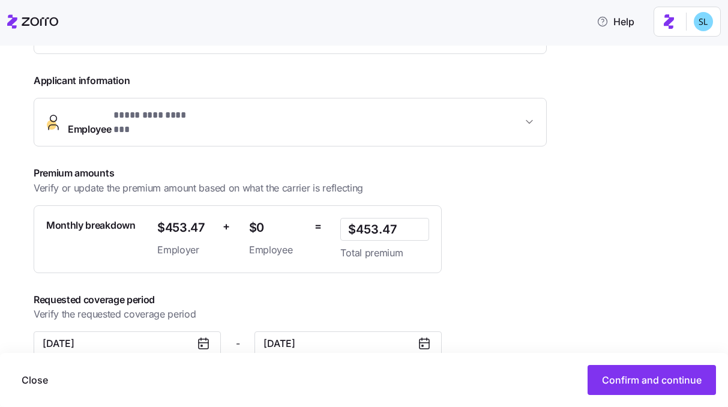
scroll to position [265, 0]
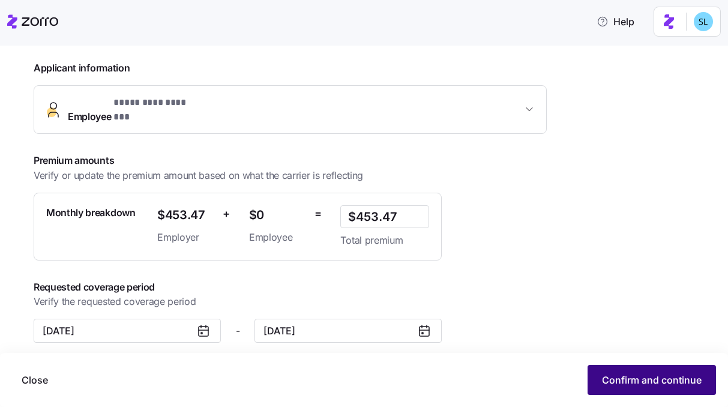
click at [622, 372] on button "Confirm and continue" at bounding box center [652, 380] width 129 height 30
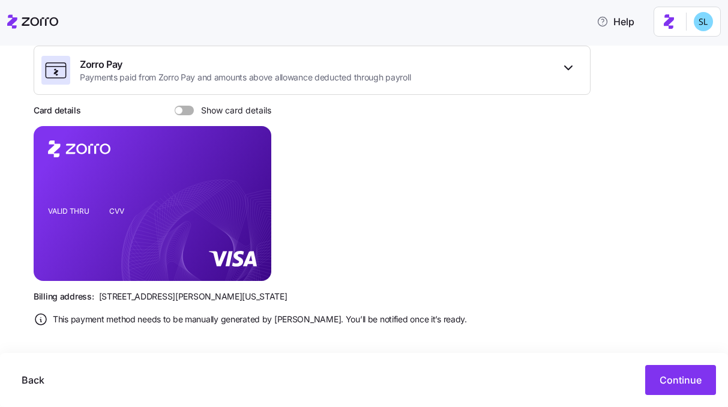
scroll to position [211, 0]
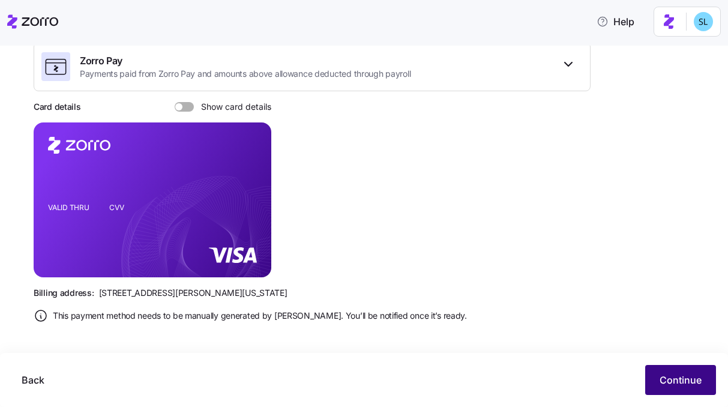
click at [660, 391] on button "Continue" at bounding box center [681, 380] width 71 height 30
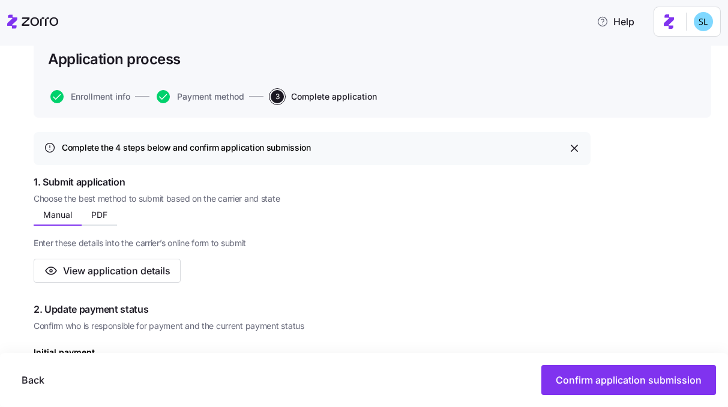
scroll to position [246, 0]
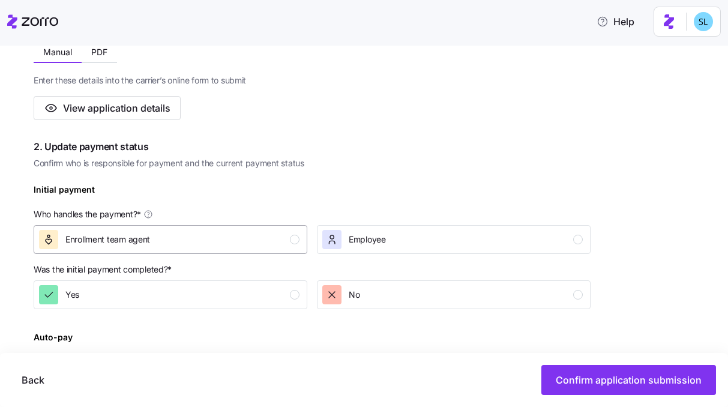
click at [231, 240] on div "Enrollment team agent" at bounding box center [169, 239] width 261 height 19
click at [240, 295] on div "Yes" at bounding box center [169, 294] width 261 height 19
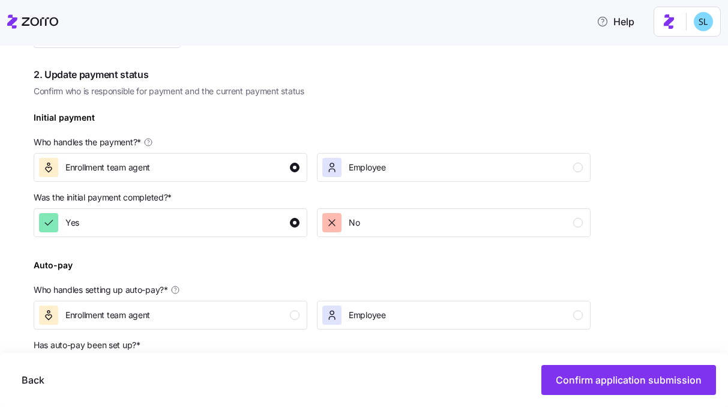
scroll to position [381, 0]
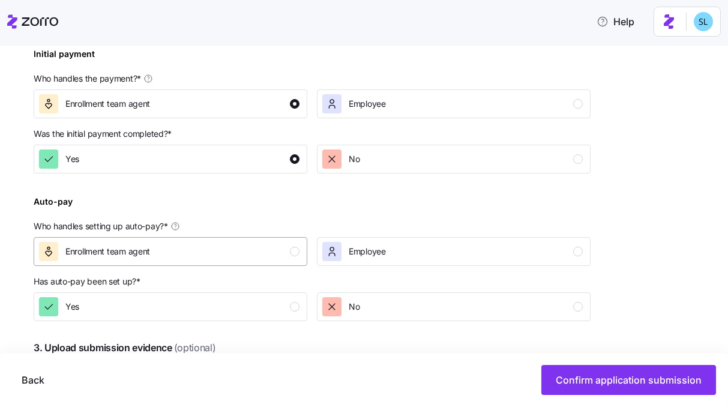
click at [234, 261] on div "Enrollment team agent" at bounding box center [169, 251] width 261 height 19
click at [231, 305] on div "Yes" at bounding box center [169, 306] width 261 height 19
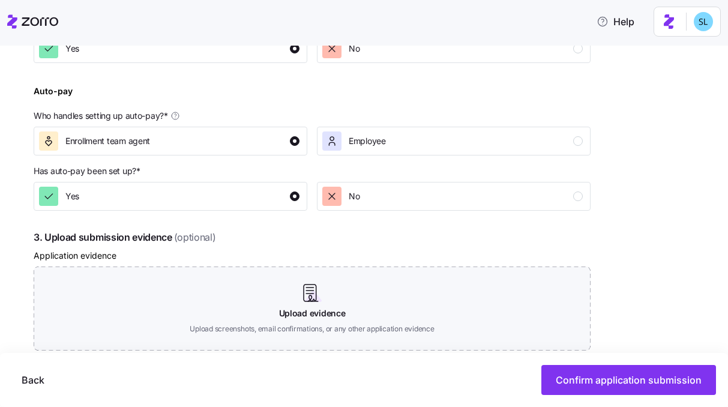
scroll to position [646, 0]
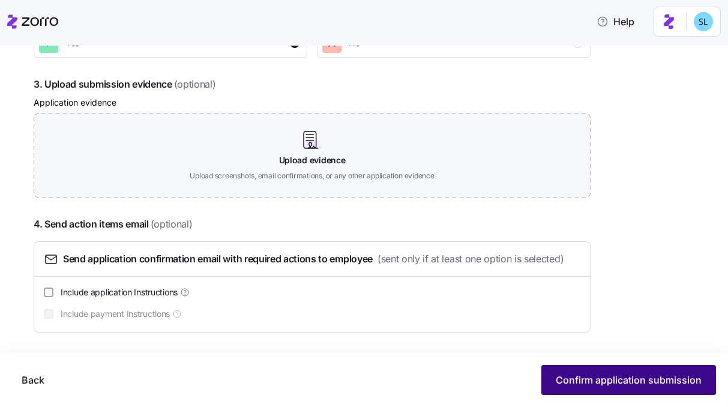
click at [628, 375] on span "Confirm application submission" at bounding box center [629, 380] width 146 height 14
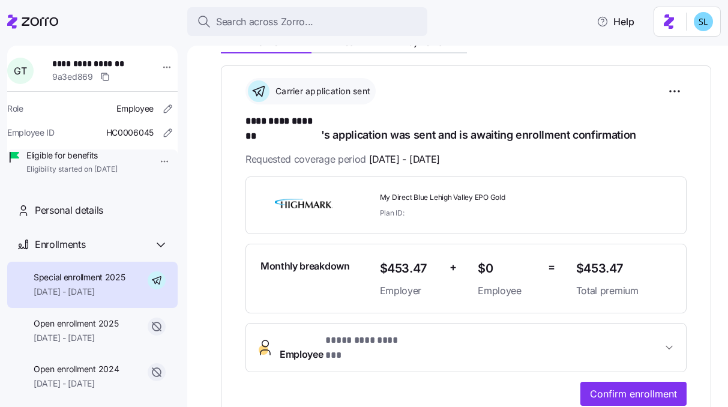
scroll to position [363, 0]
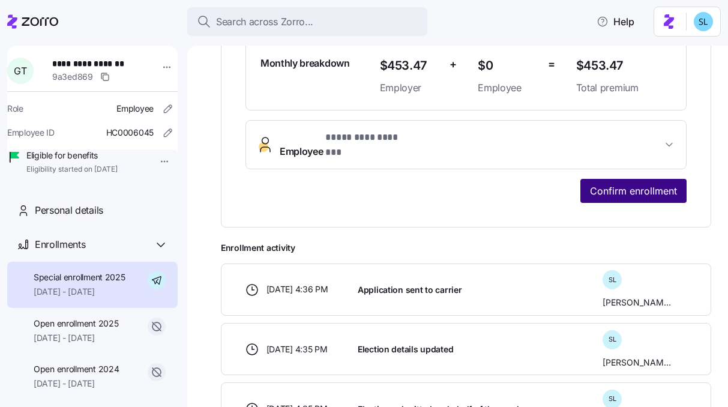
click at [621, 184] on span "Confirm enrollment" at bounding box center [633, 191] width 87 height 14
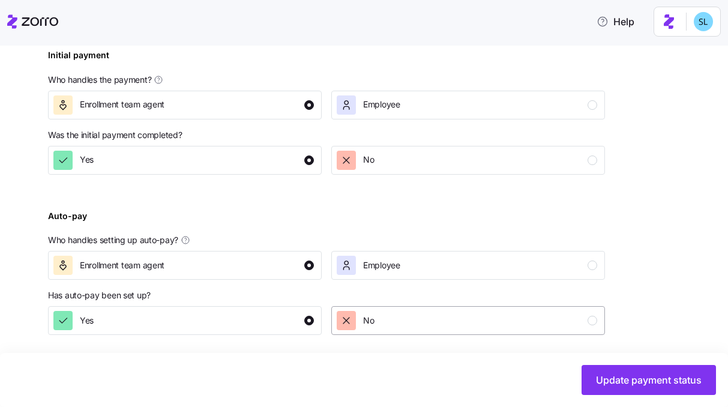
scroll to position [507, 0]
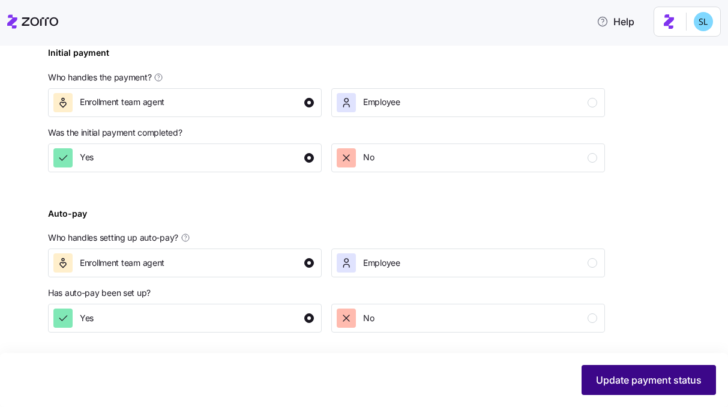
click at [604, 383] on span "Update payment status" at bounding box center [649, 380] width 106 height 14
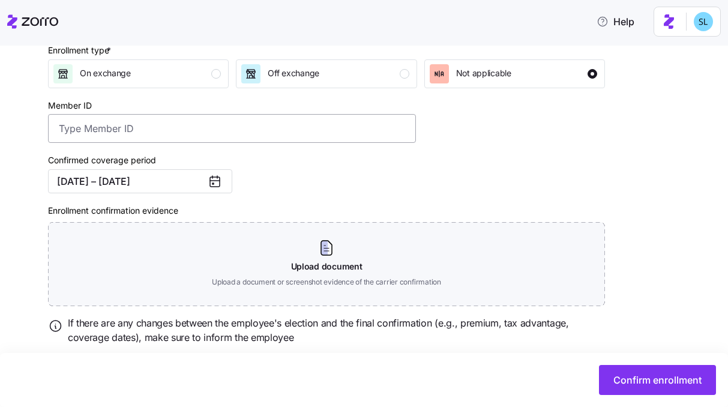
scroll to position [218, 0]
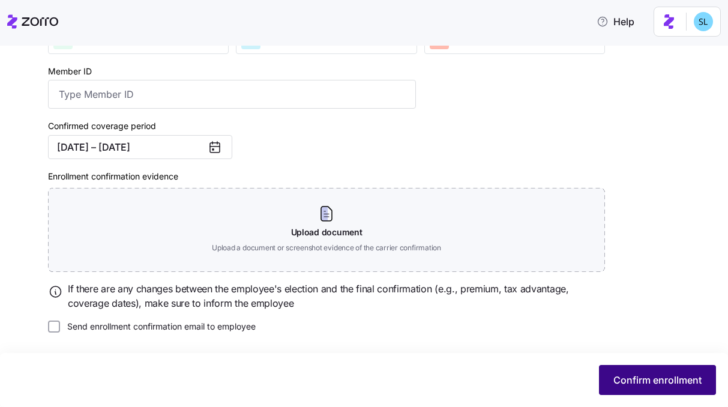
click at [681, 376] on span "Confirm enrollment" at bounding box center [658, 380] width 88 height 14
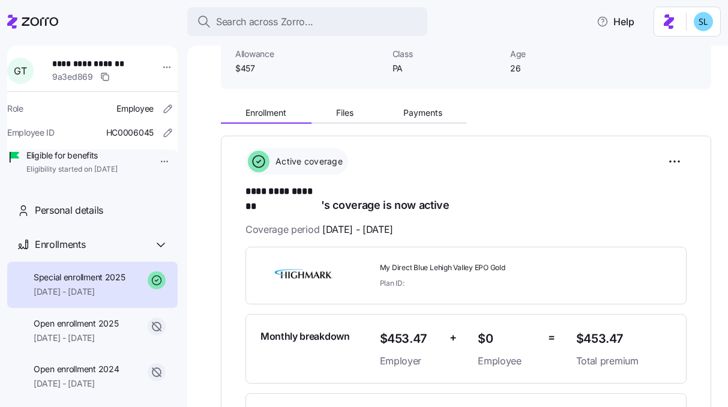
scroll to position [132, 0]
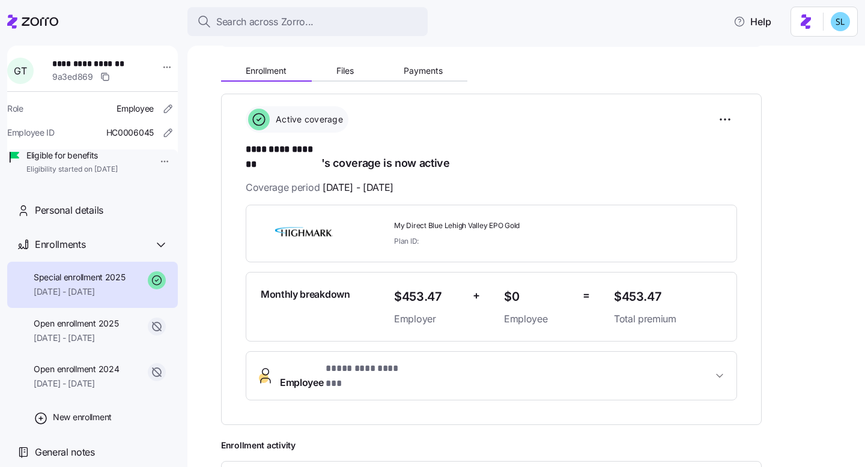
click at [643, 287] on span "$453.47" at bounding box center [668, 297] width 108 height 20
copy span "$453.47"
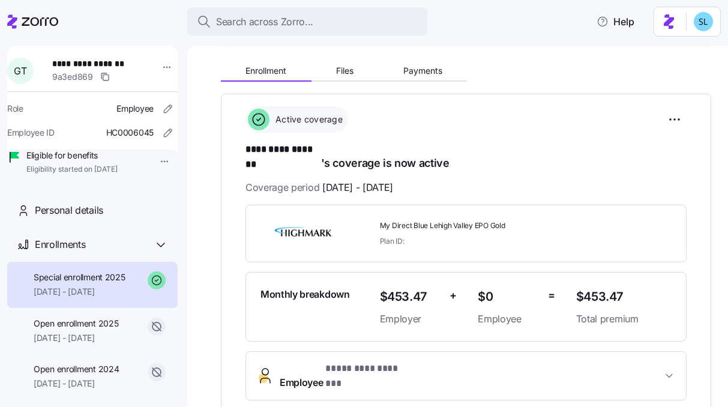
click at [637, 250] on div "**********" at bounding box center [466, 302] width 441 height 195
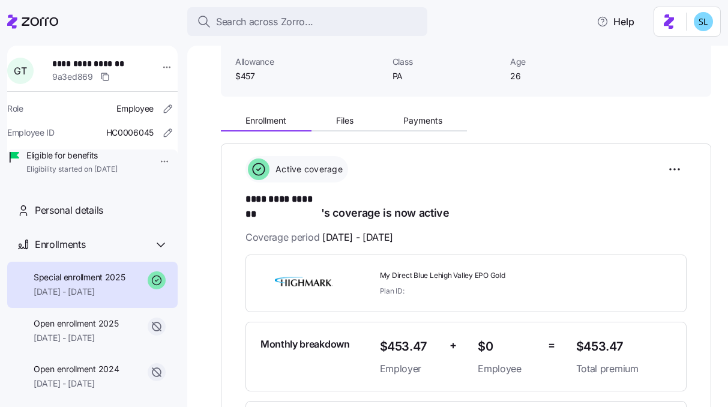
scroll to position [34, 0]
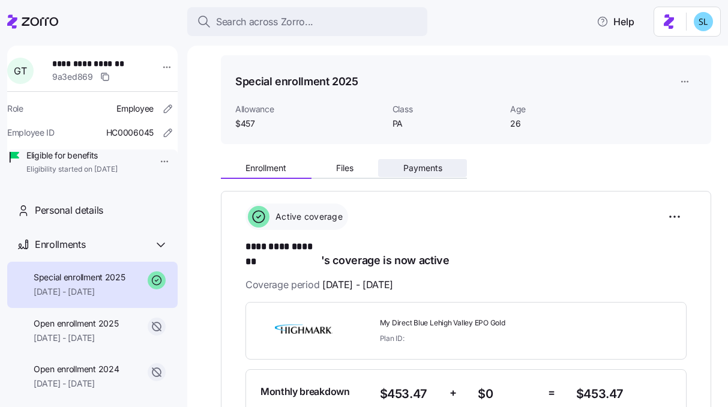
click at [429, 174] on button "Payments" at bounding box center [422, 168] width 89 height 18
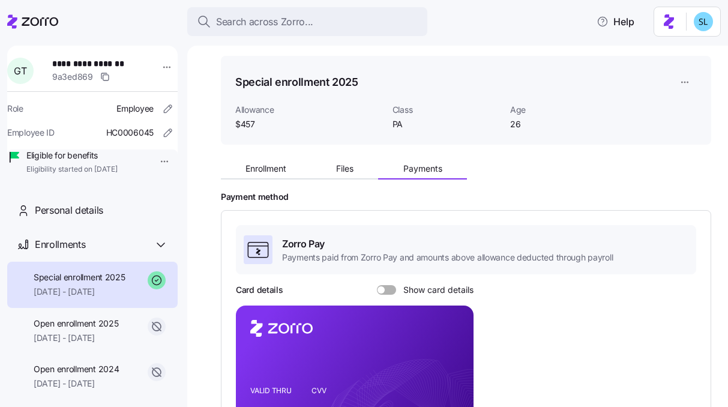
scroll to position [100, 0]
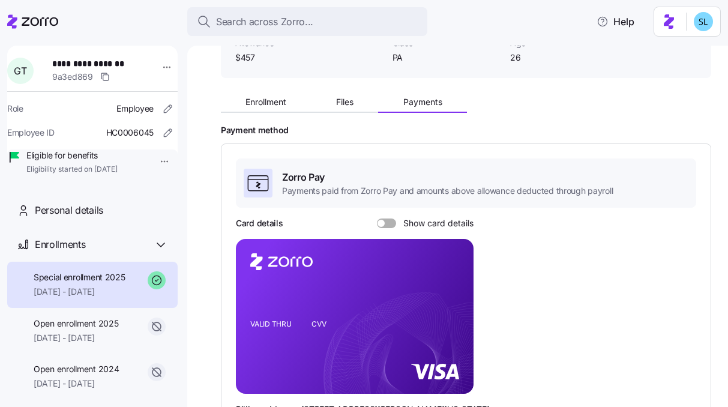
click at [386, 225] on span at bounding box center [391, 224] width 12 height 10
click at [377, 219] on input "Show card details" at bounding box center [377, 219] width 0 height 0
click at [354, 92] on div "Enrollment Files Payments" at bounding box center [466, 100] width 491 height 25
click at [353, 99] on span "Files" at bounding box center [344, 102] width 17 height 8
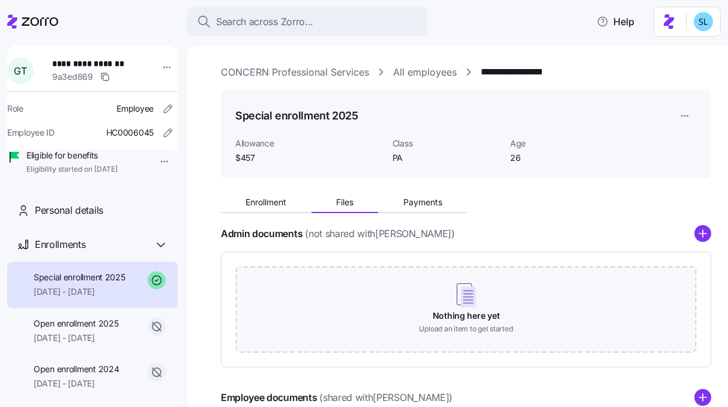
scroll to position [196, 0]
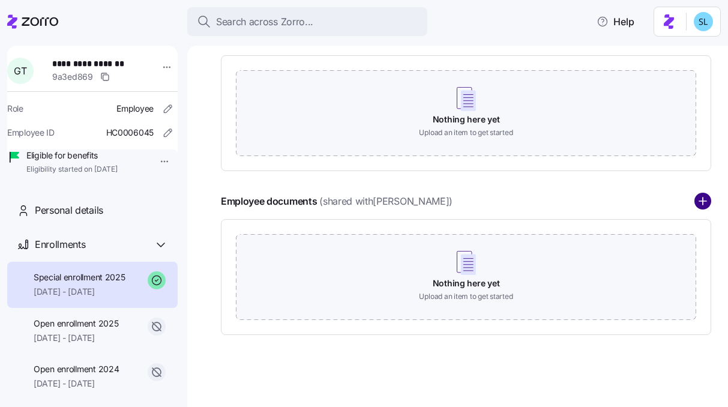
click at [697, 200] on circle "add icon" at bounding box center [703, 202] width 16 height 16
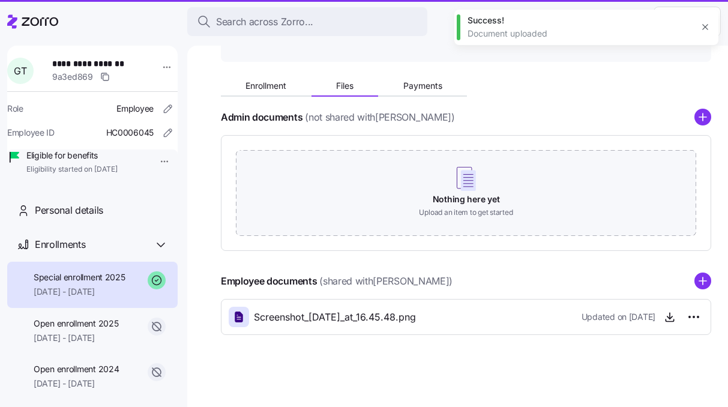
scroll to position [117, 0]
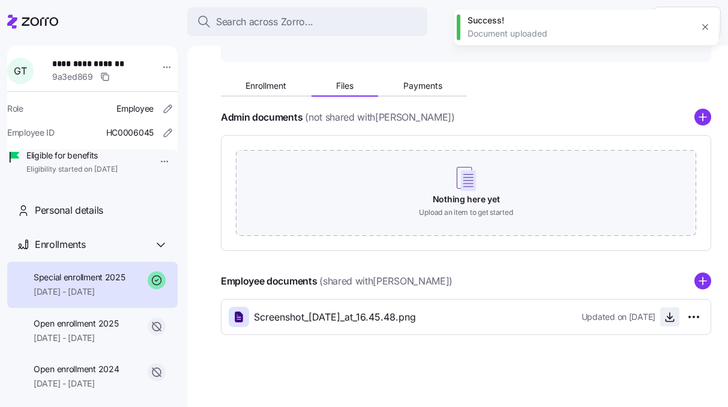
click at [668, 319] on span "button" at bounding box center [670, 317] width 18 height 18
click at [666, 319] on icon "button" at bounding box center [670, 317] width 12 height 12
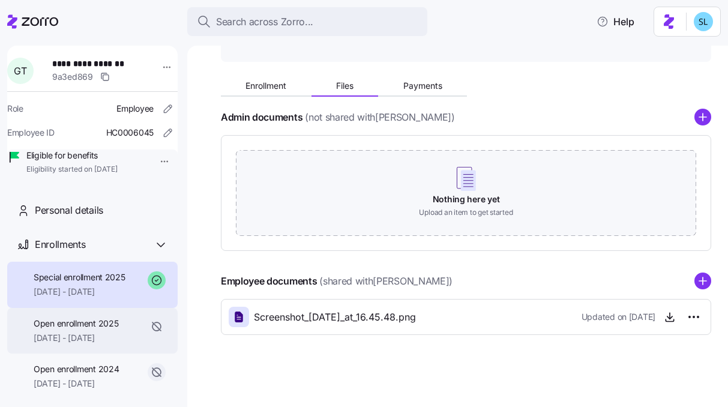
click at [89, 344] on span "01/01/2025 - 02/28/2025" at bounding box center [76, 338] width 85 height 12
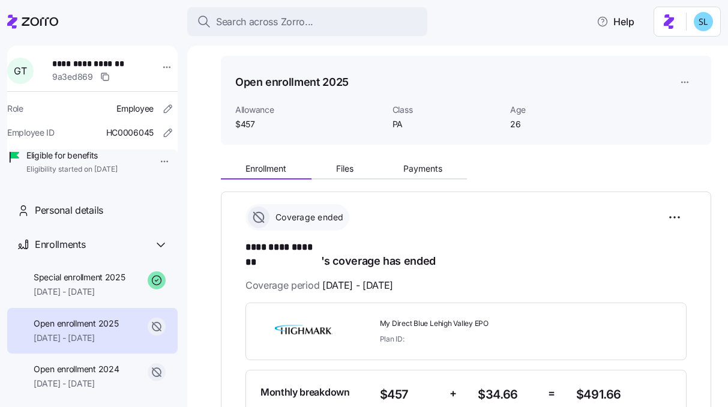
scroll to position [101, 0]
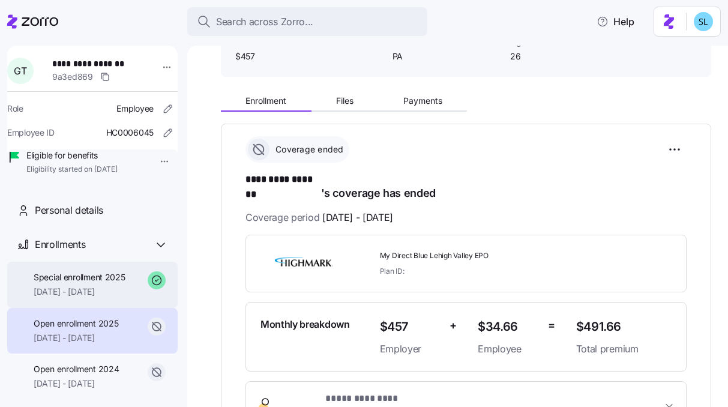
click at [98, 298] on span "03/01/2025 - 12/31/2025" at bounding box center [80, 292] width 92 height 12
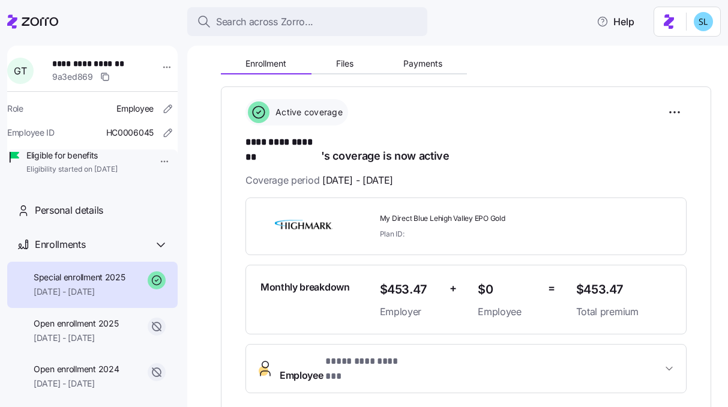
scroll to position [157, 0]
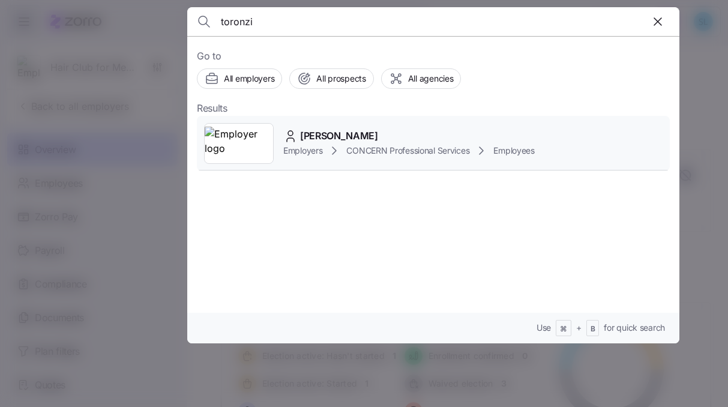
type input "toronzi"
click at [371, 135] on span "[PERSON_NAME]" at bounding box center [339, 136] width 78 height 15
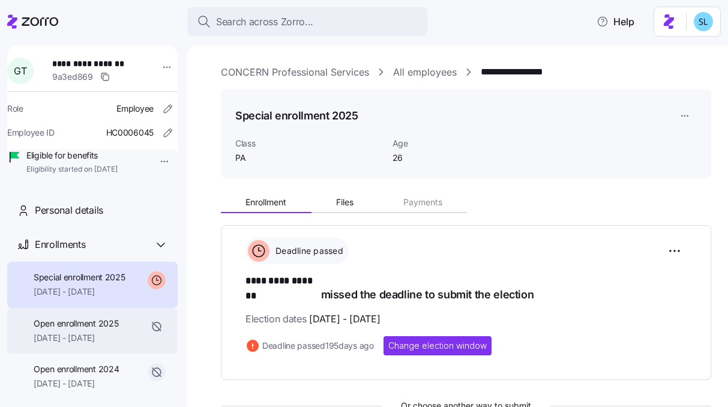
click at [86, 330] on span "Open enrollment 2025" at bounding box center [76, 324] width 85 height 12
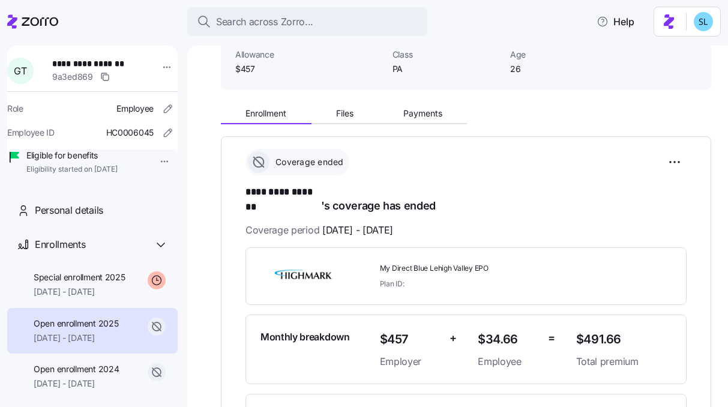
scroll to position [141, 0]
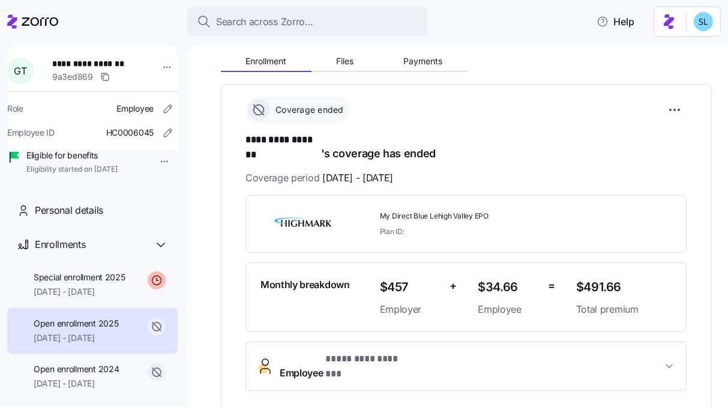
click at [440, 211] on span "My Direct Blue Lehigh Valley EPO" at bounding box center [473, 216] width 187 height 10
copy span "My Direct Blue Lehigh Valley EPO"
